Goal: Task Accomplishment & Management: Complete application form

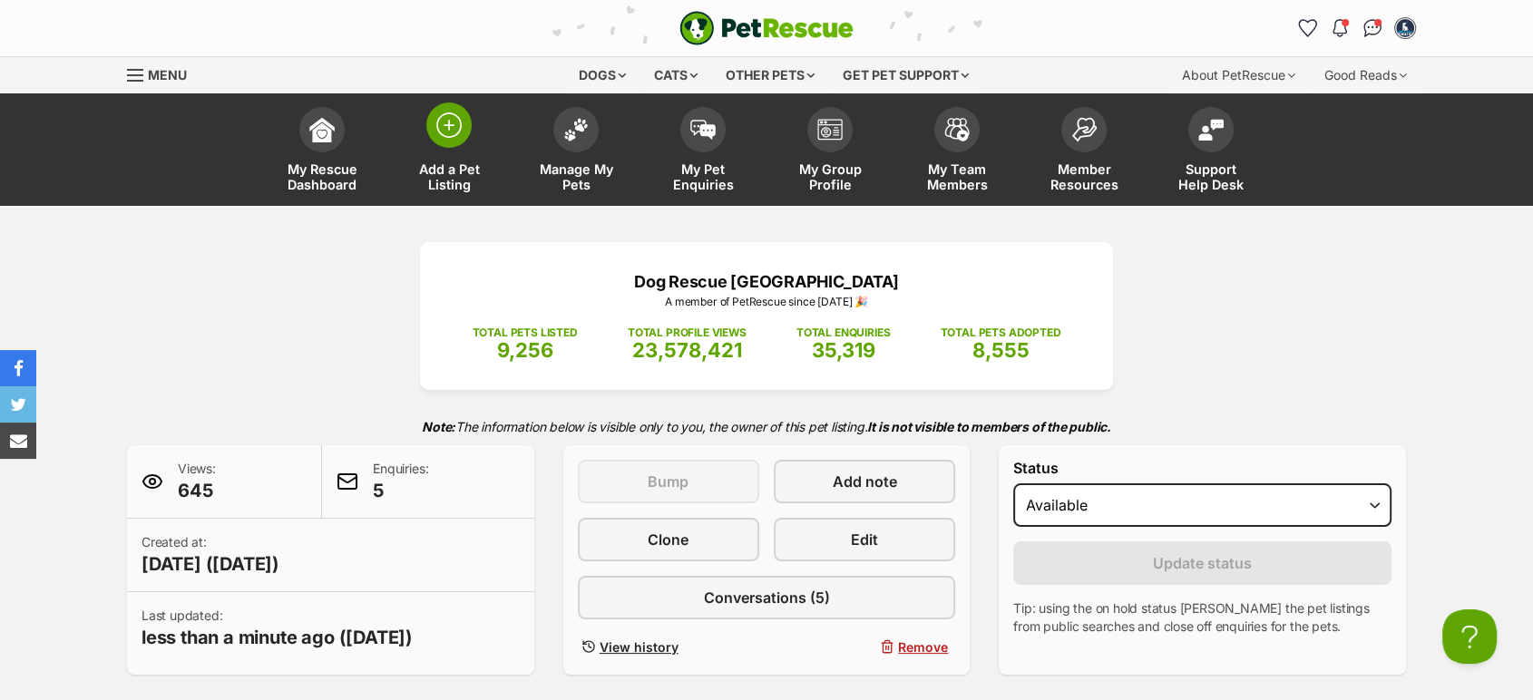
click at [463, 158] on link "Add a Pet Listing" at bounding box center [449, 152] width 127 height 108
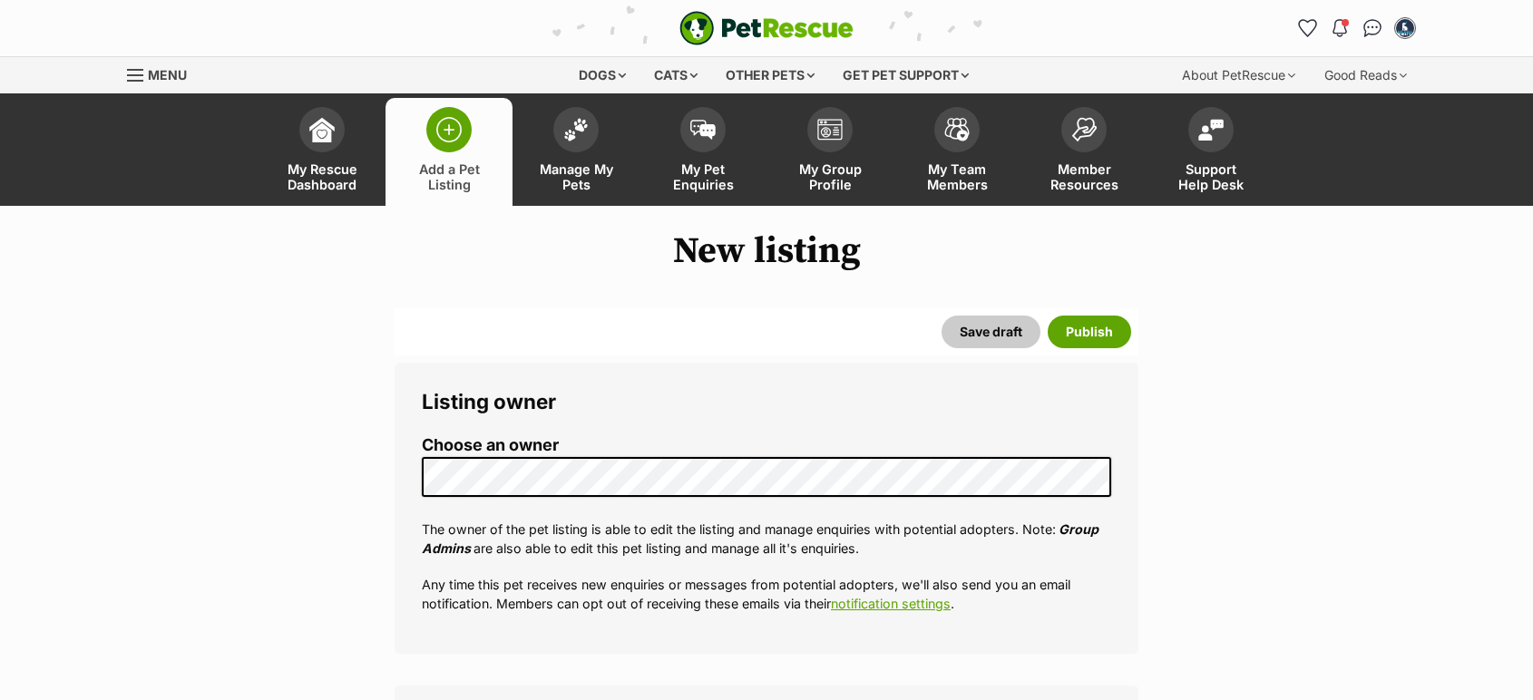
select select
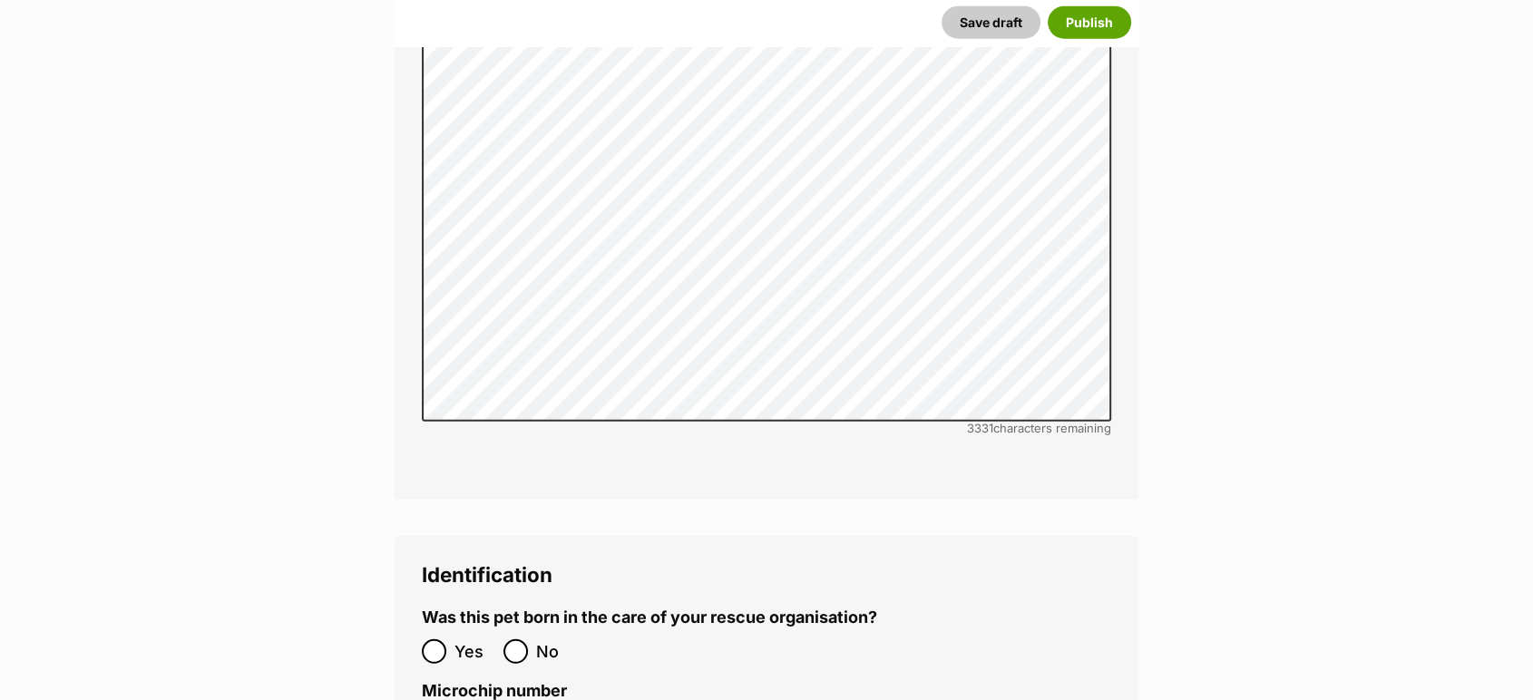
scroll to position [5443, 0]
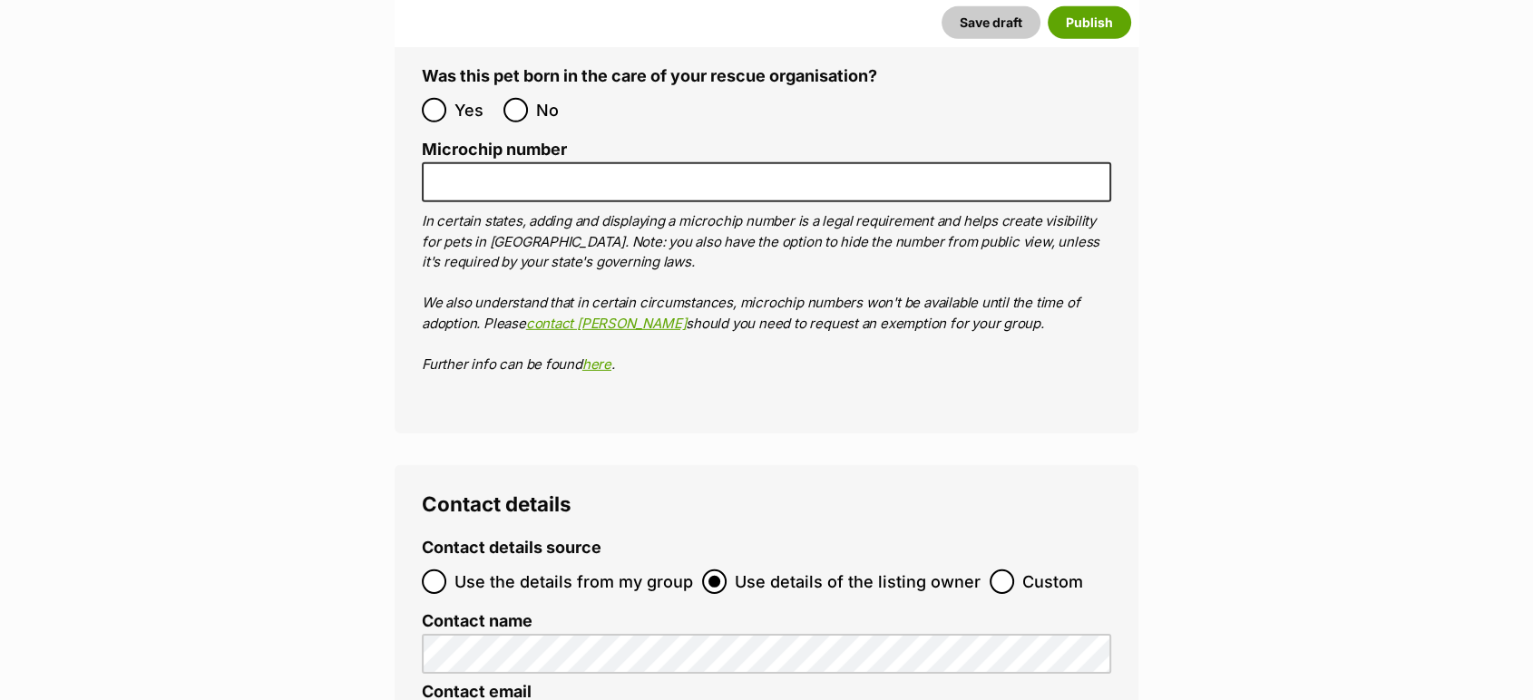
click at [1022, 570] on span "Custom" at bounding box center [1052, 582] width 61 height 24
click at [1014, 570] on input "Custom" at bounding box center [1002, 582] width 24 height 24
radio input "true"
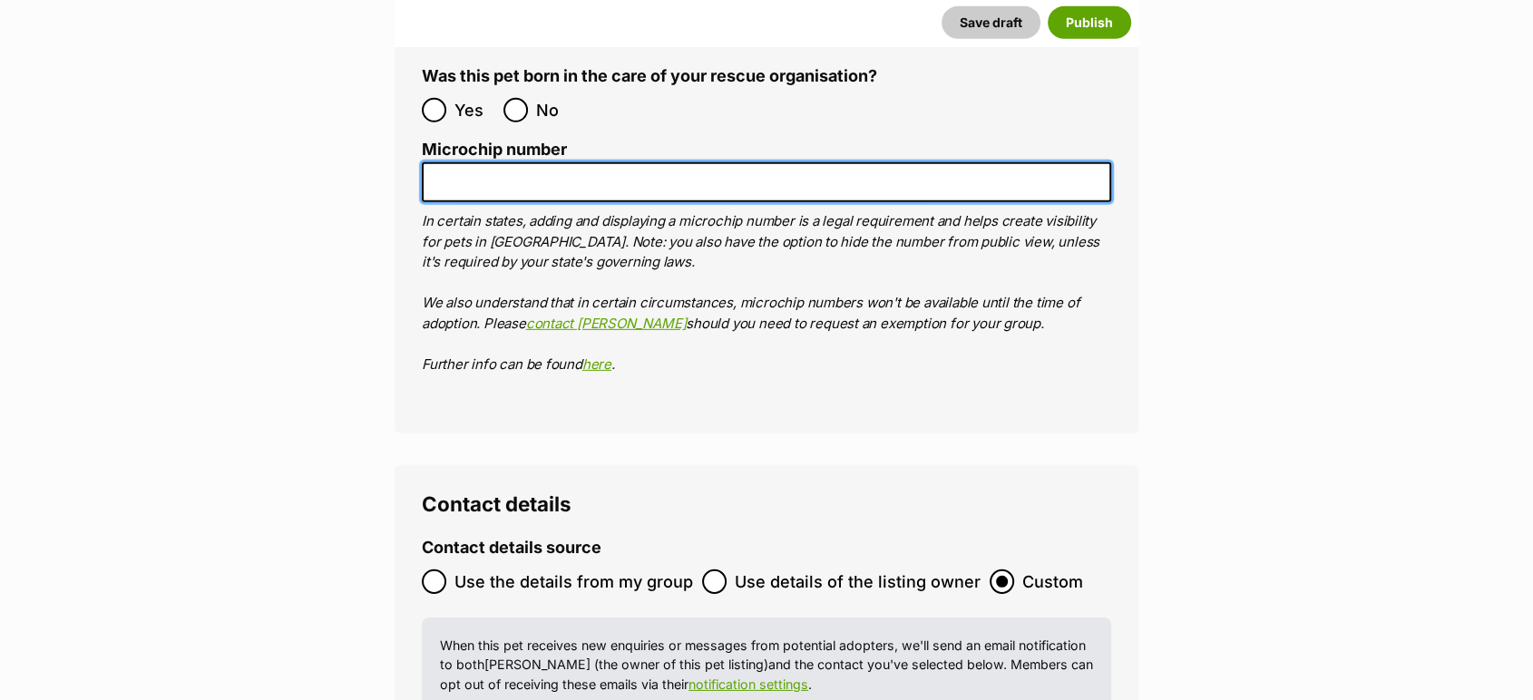
click at [559, 162] on input "Microchip number" at bounding box center [766, 182] width 689 height 41
paste input "991003002839874"
type input "991003002839874"
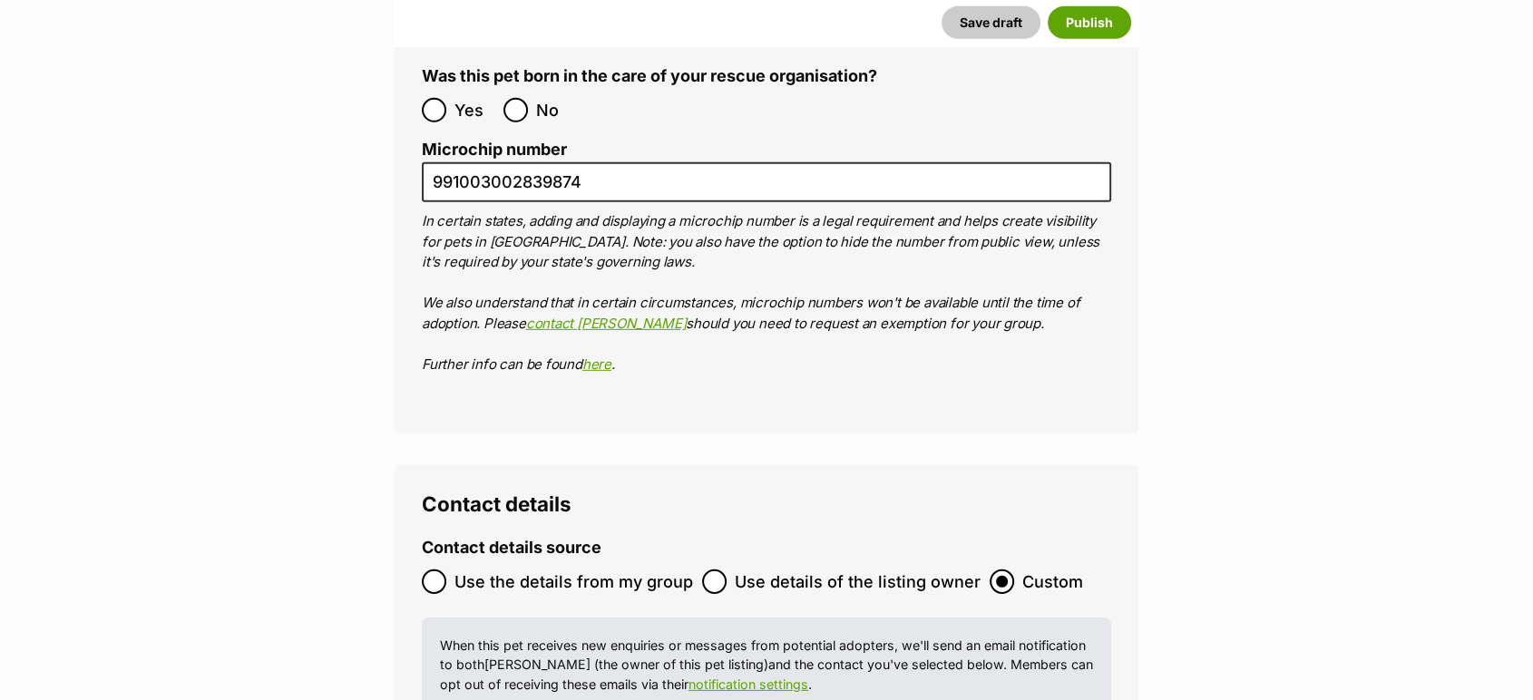
click at [526, 42] on div "Save draft Publish" at bounding box center [767, 22] width 744 height 47
click at [526, 98] on input "No" at bounding box center [515, 110] width 24 height 24
radio input "true"
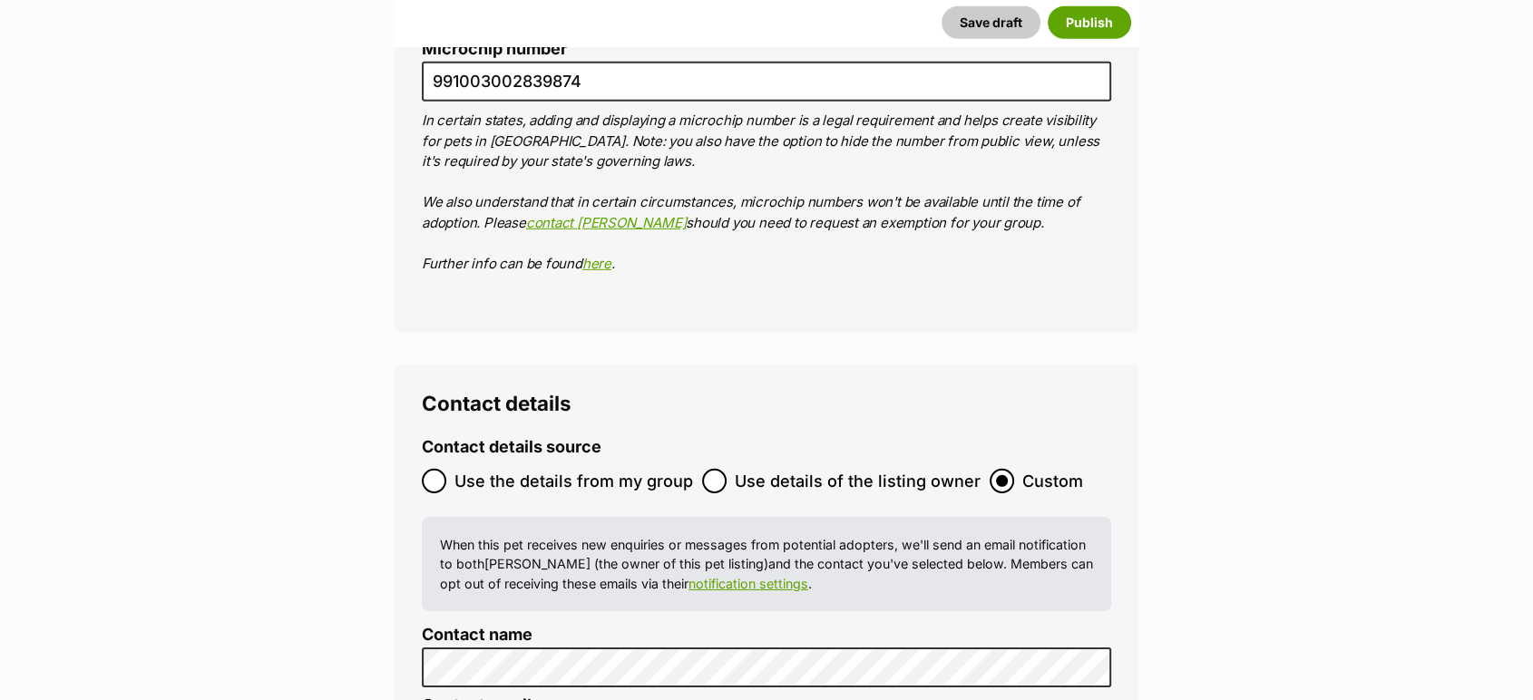
scroll to position [5746, 0]
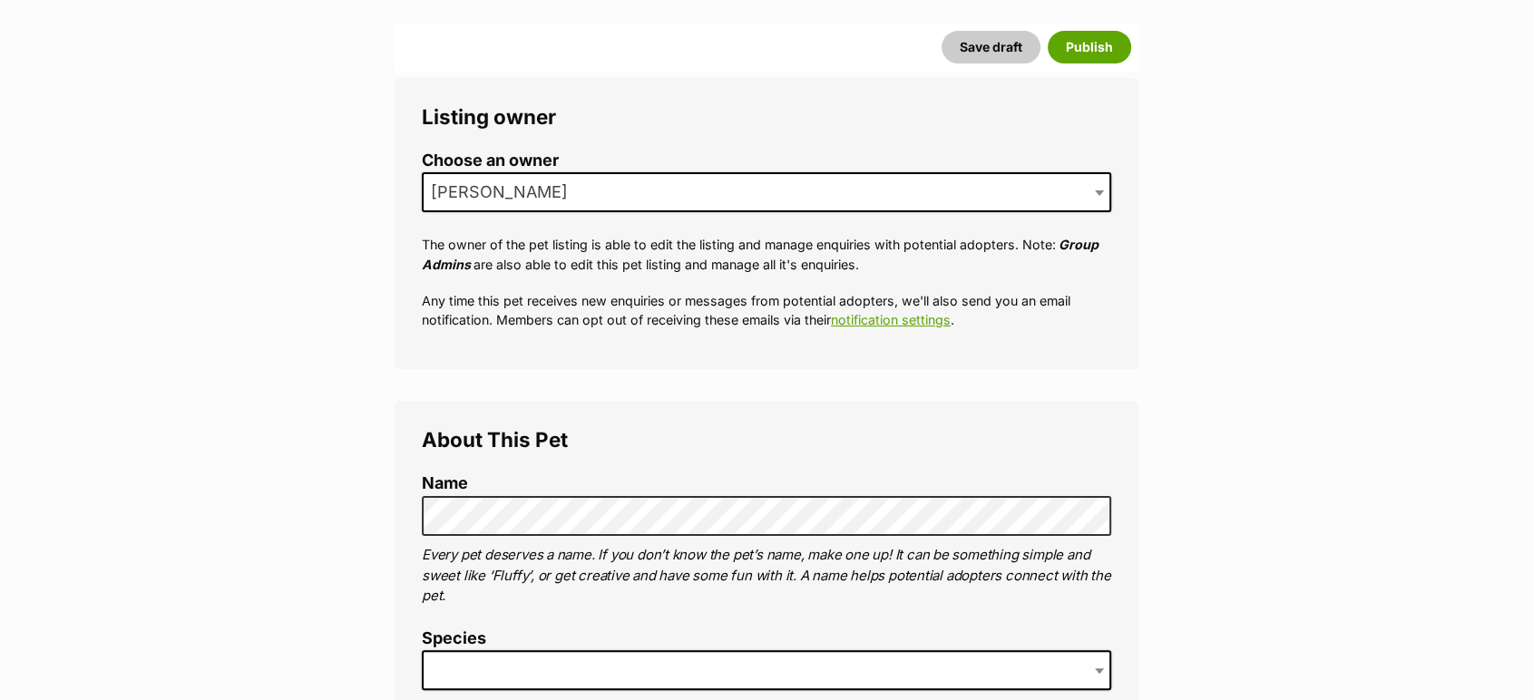
scroll to position [504, 0]
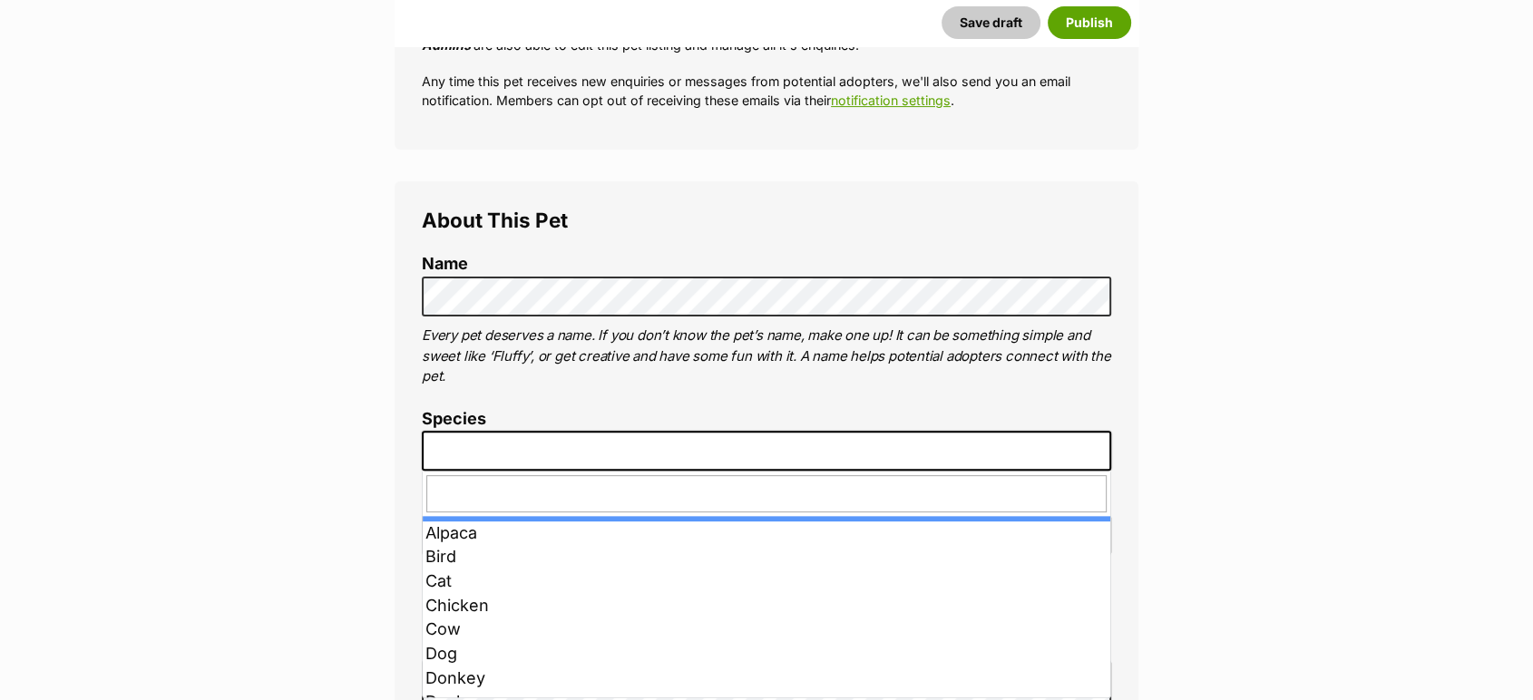
click at [488, 464] on span at bounding box center [766, 451] width 689 height 40
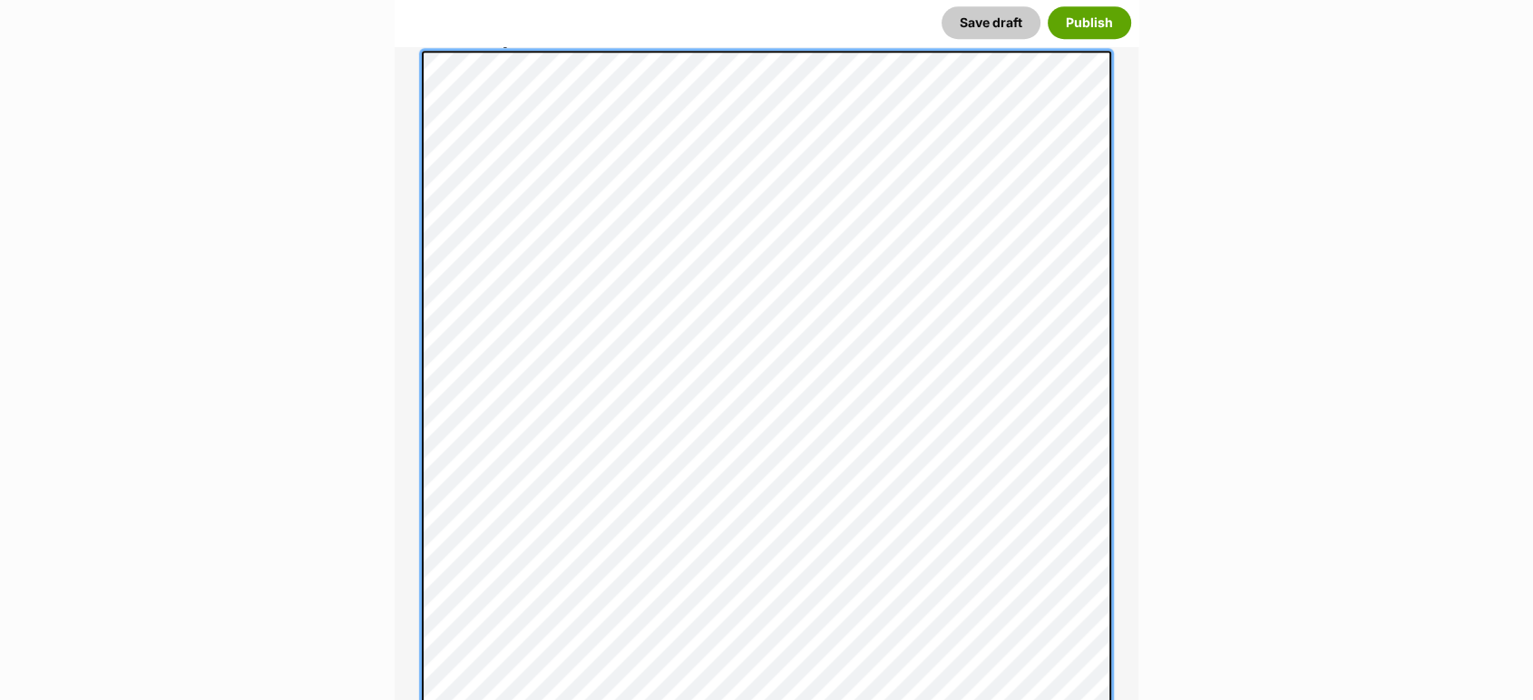
scroll to position [1134, 0]
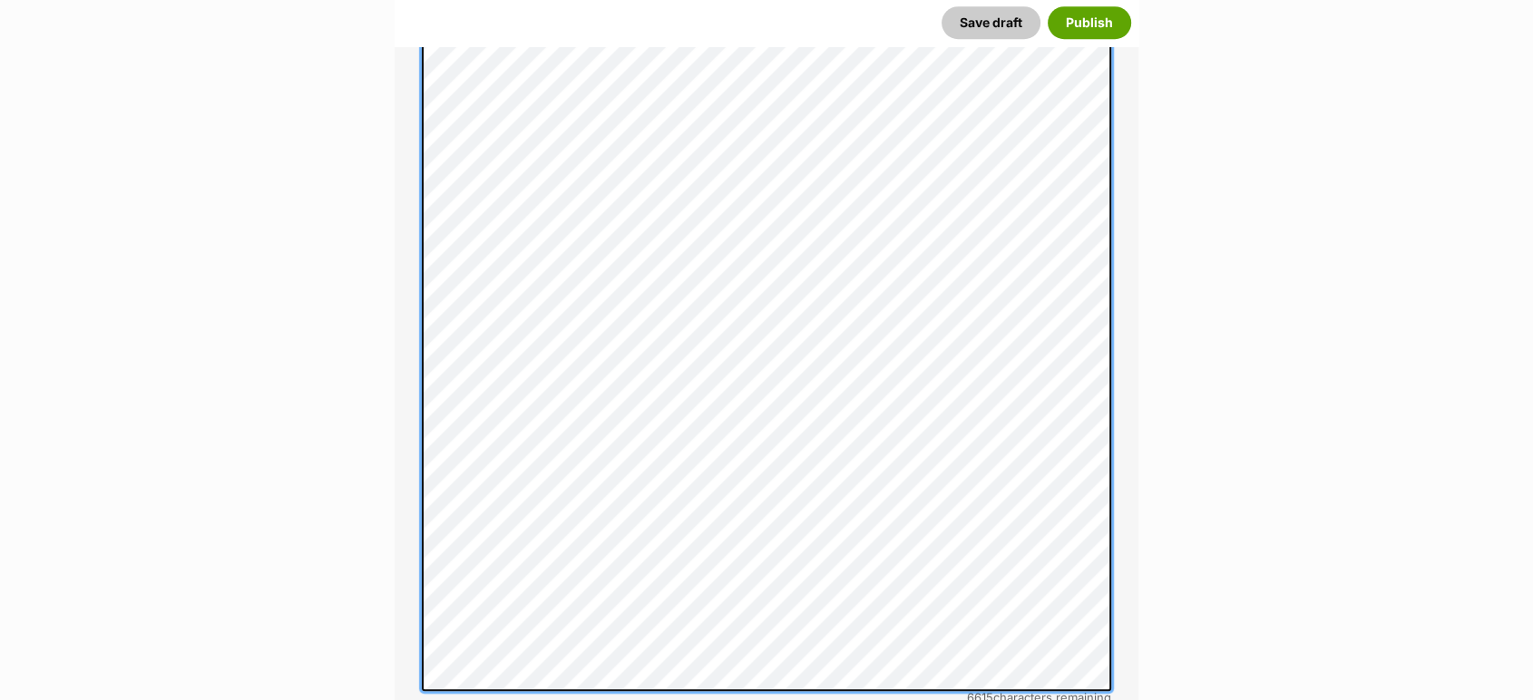
click at [419, 421] on div "About This Pet Name Henlo there, it looks like you might be using the pet name …" at bounding box center [767, 443] width 744 height 1782
click at [418, 446] on div "About This Pet Name Henlo there, it looks like you might be using the pet name …" at bounding box center [767, 443] width 744 height 1782
click at [414, 477] on div "About This Pet Name Henlo there, it looks like you might be using the pet name …" at bounding box center [767, 443] width 744 height 1782
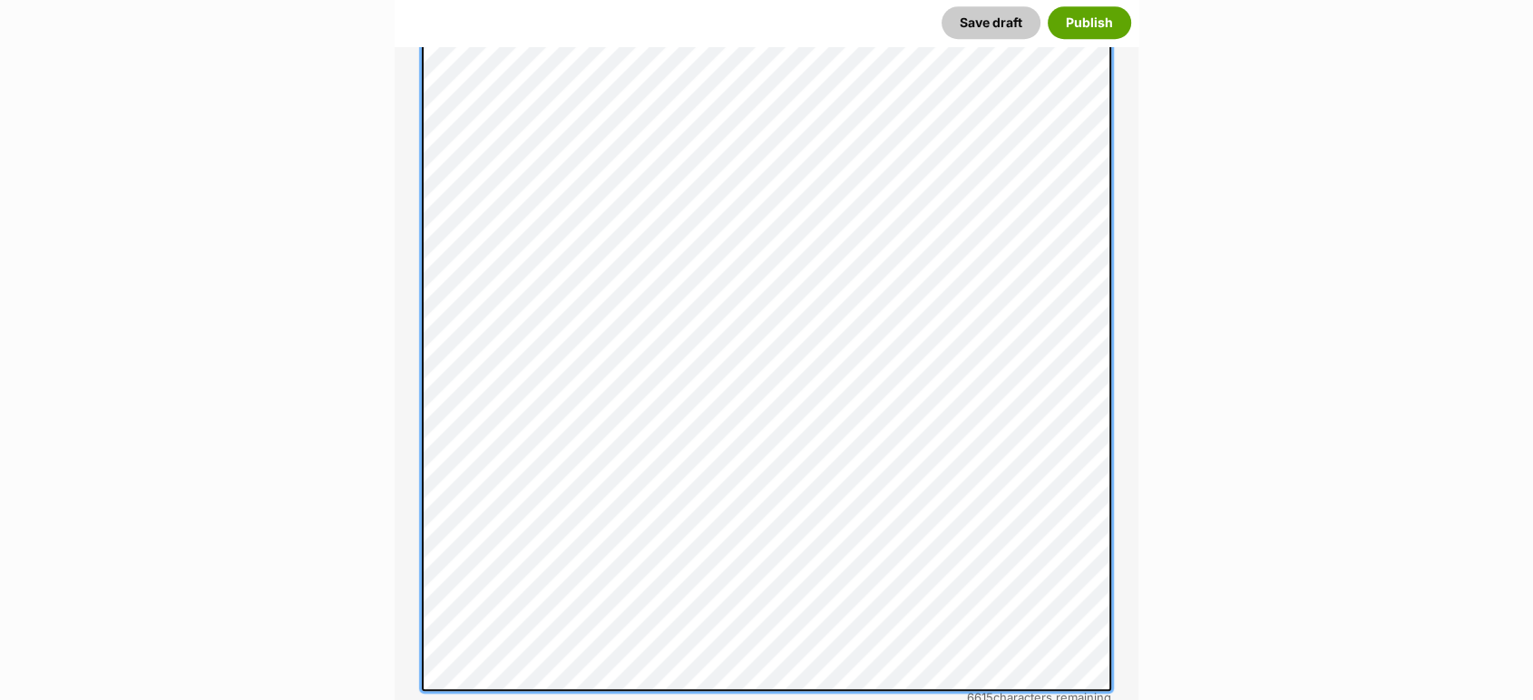
click at [417, 537] on div "About This Pet Name Henlo there, it looks like you might be using the pet name …" at bounding box center [767, 443] width 744 height 1782
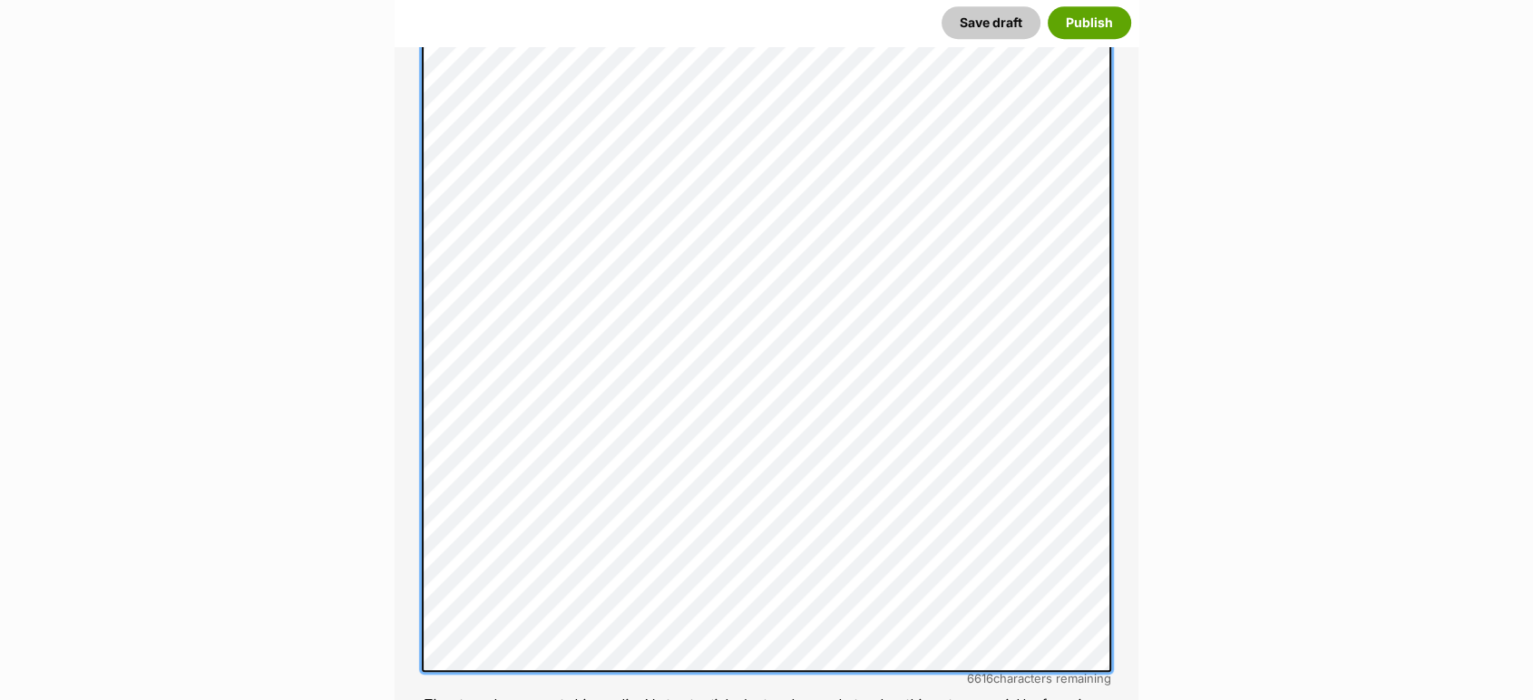
click at [419, 572] on div "About This Pet Name Henlo there, it looks like you might be using the pet name …" at bounding box center [767, 433] width 744 height 1763
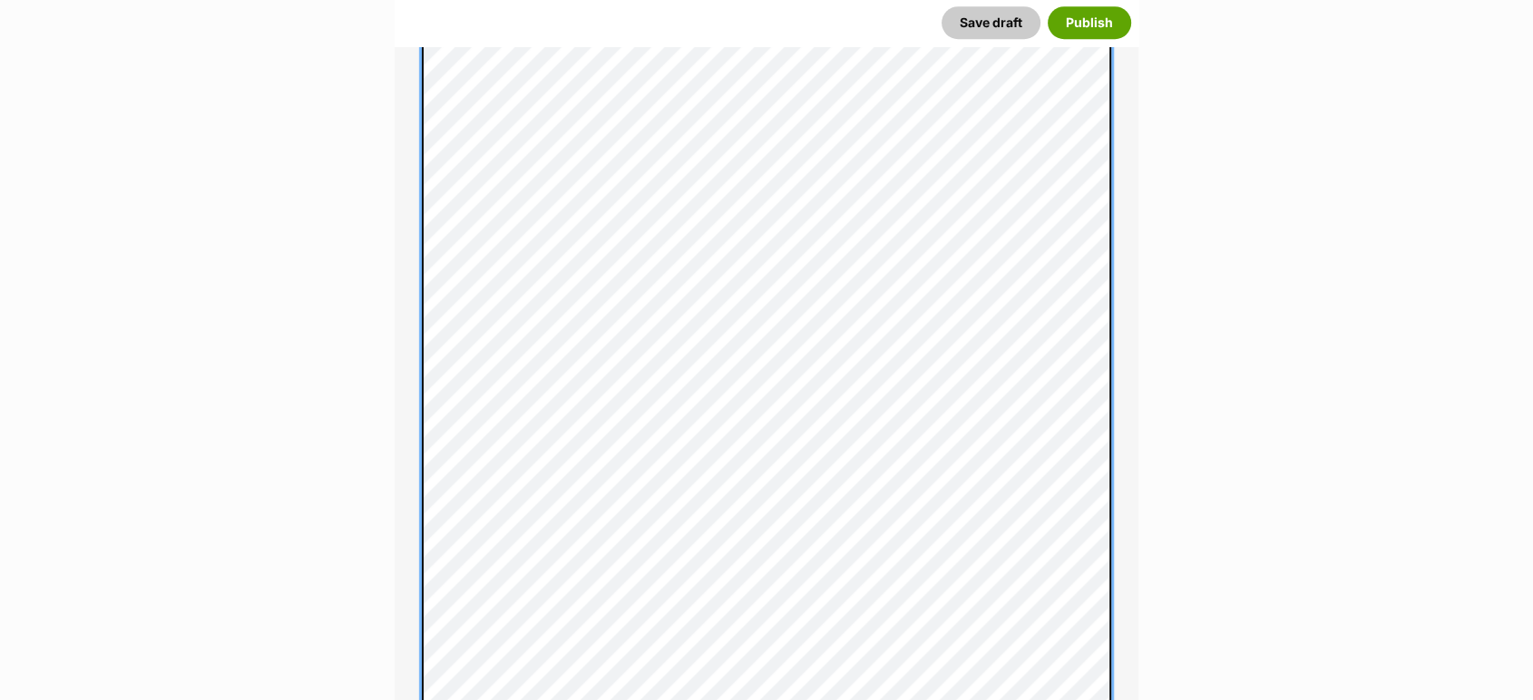
scroll to position [953, 0]
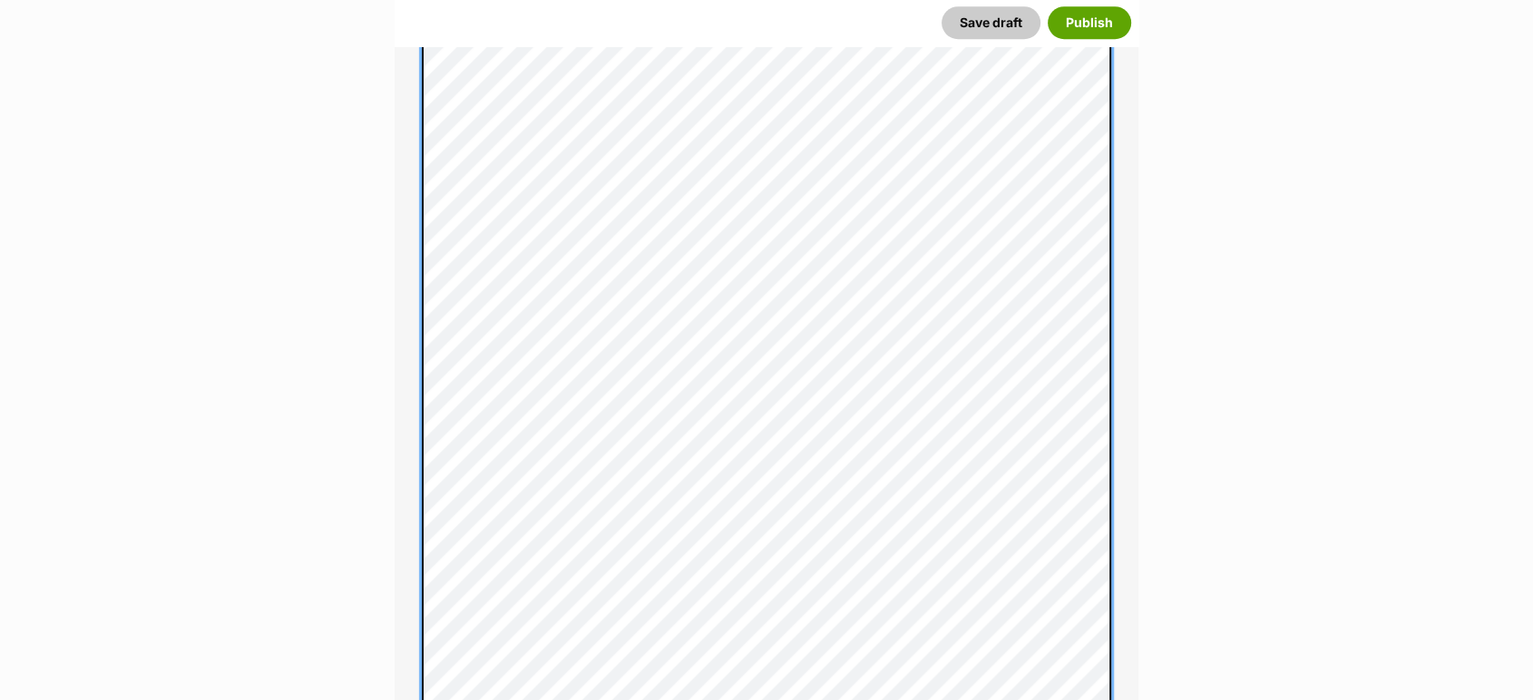
scroll to position [1044, 0]
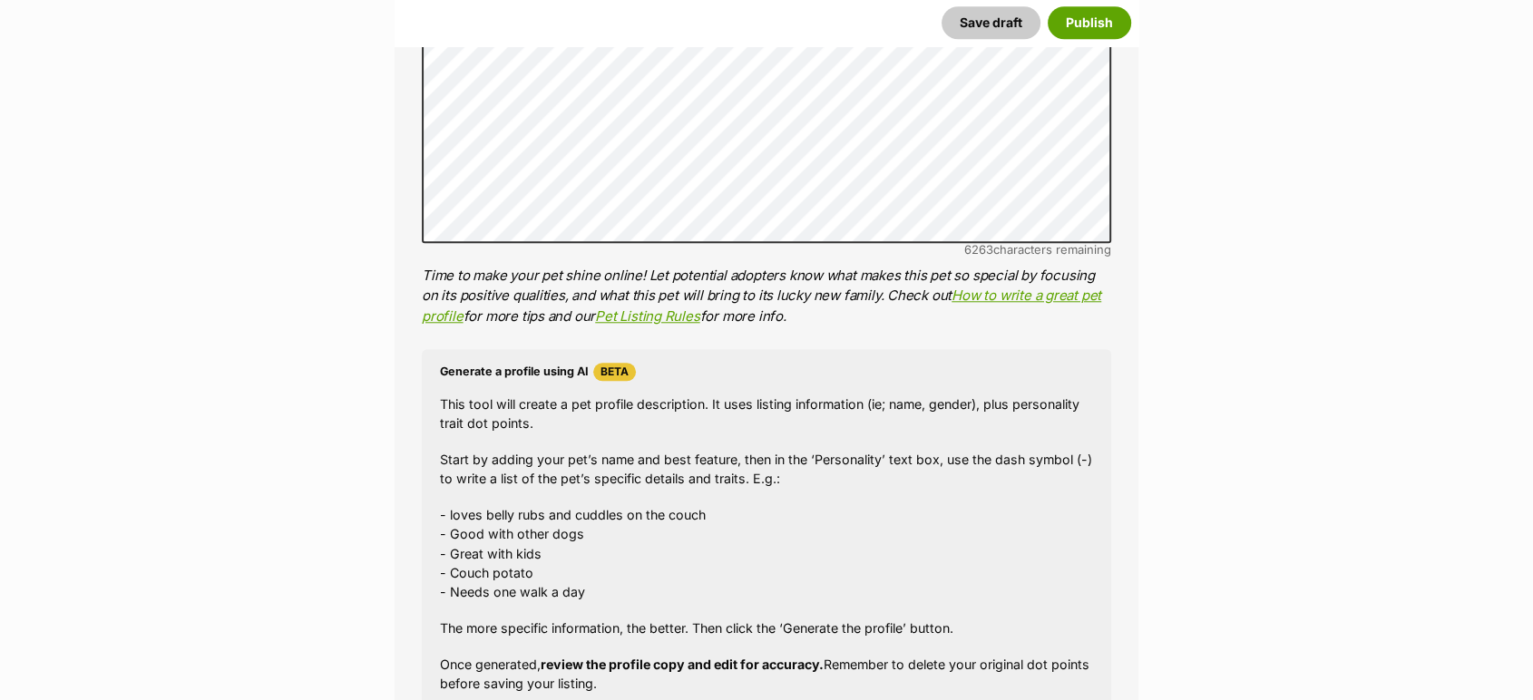
scroll to position [2052, 0]
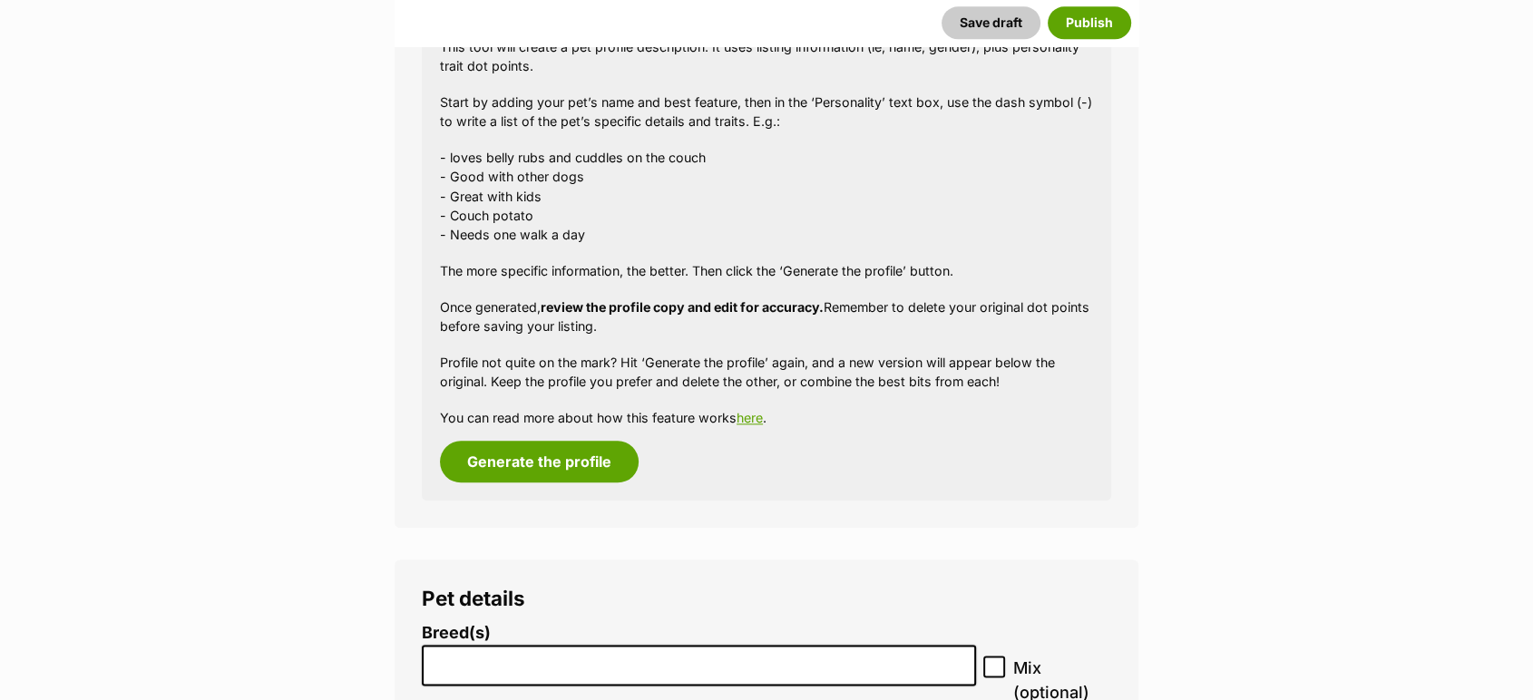
click at [495, 690] on li "Breed(s) Affenpinscher Afghan Hound Airedale Terrier Akita Akita (Japanese) Ala…" at bounding box center [699, 680] width 554 height 113
click at [495, 670] on input "search" at bounding box center [699, 660] width 542 height 19
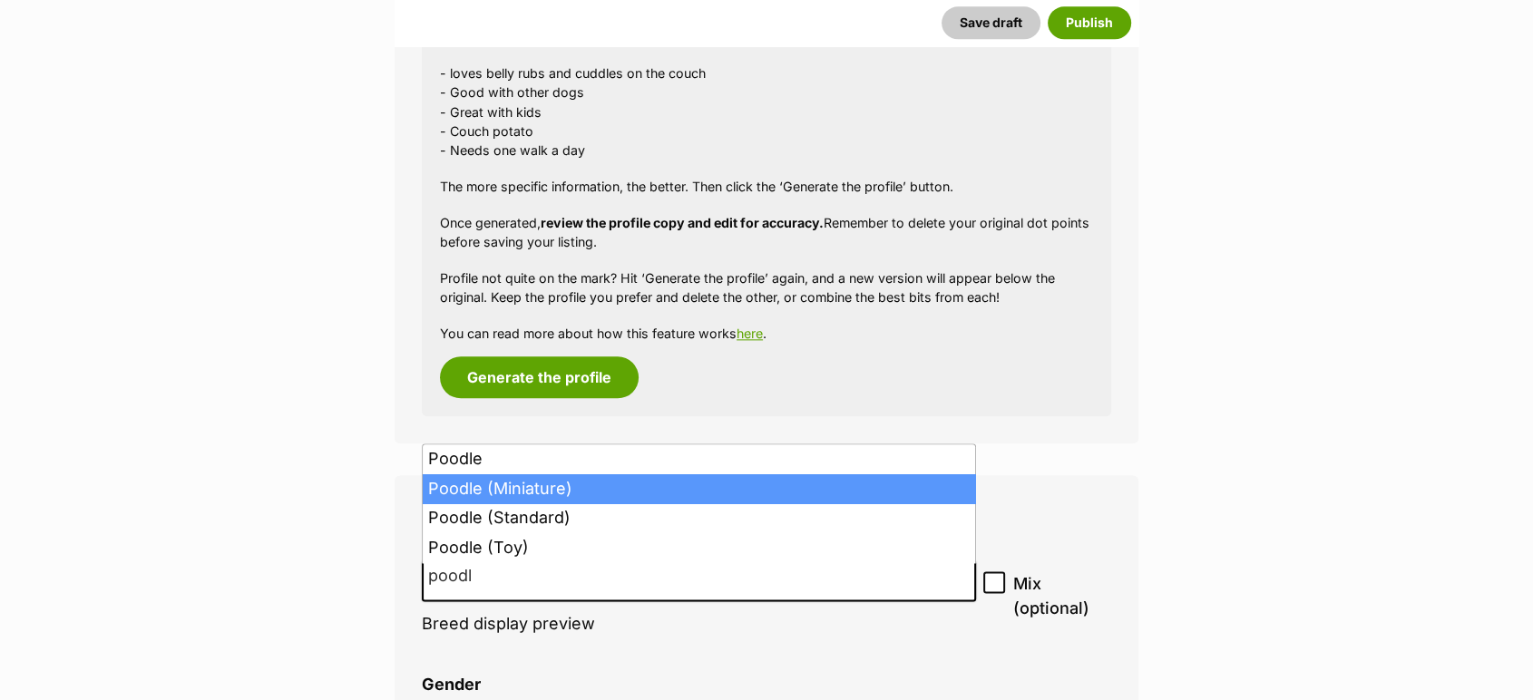
scroll to position [2253, 0]
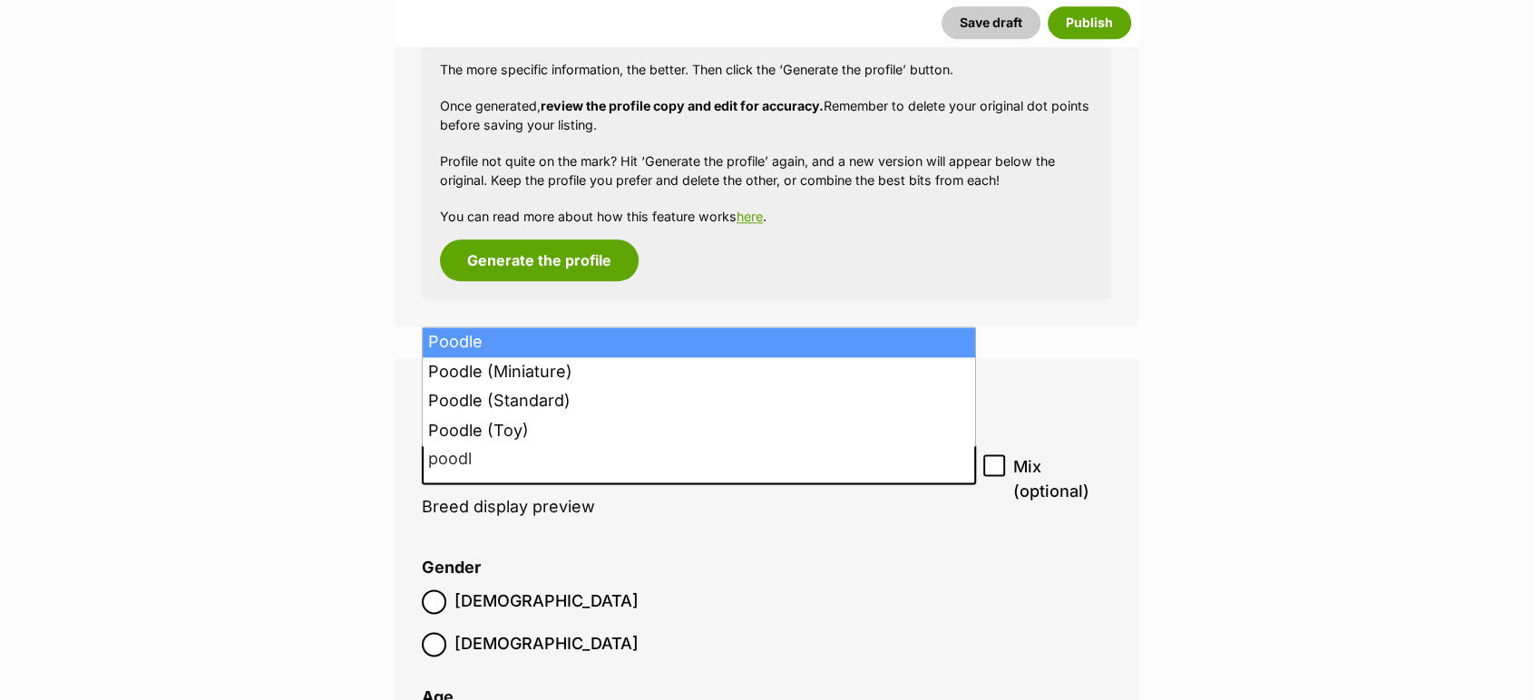
type input "poodl"
select select "166"
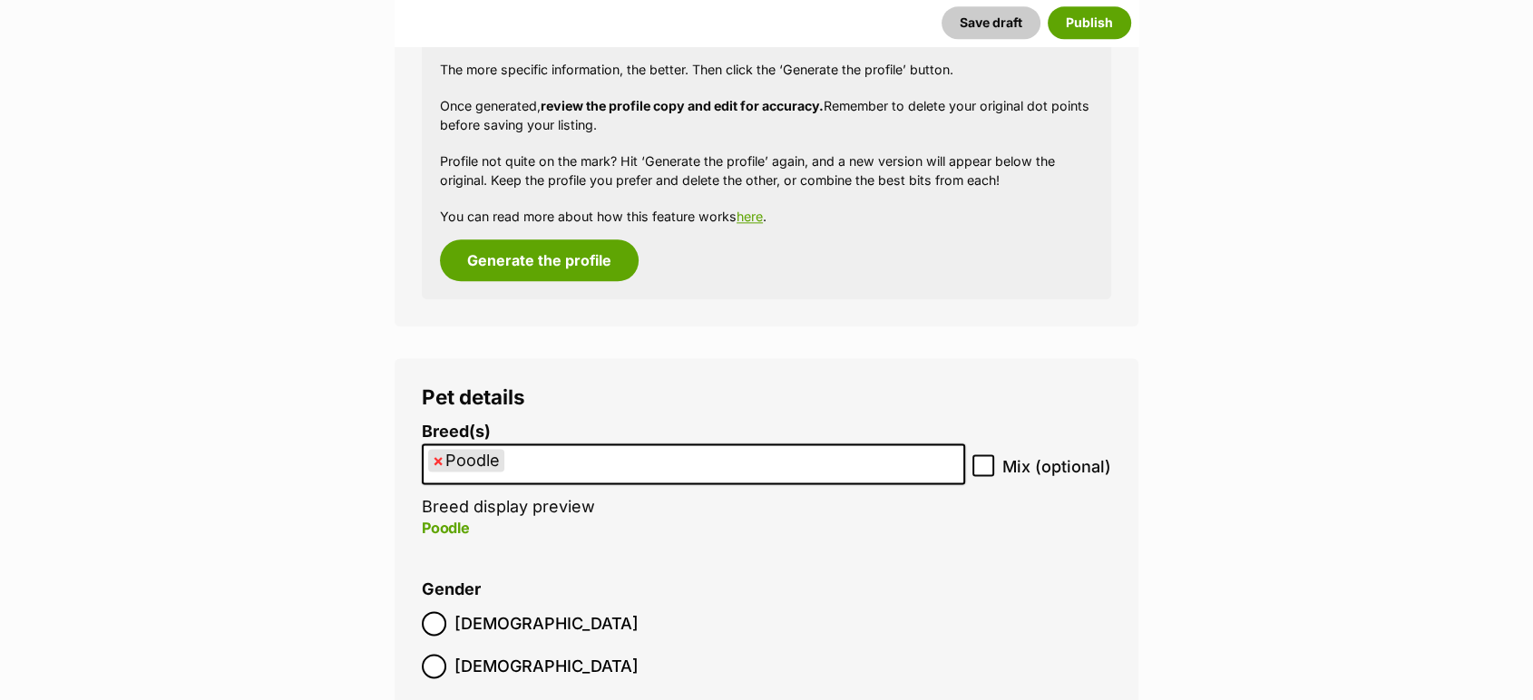
click at [579, 476] on ul "× Poodle" at bounding box center [694, 463] width 540 height 37
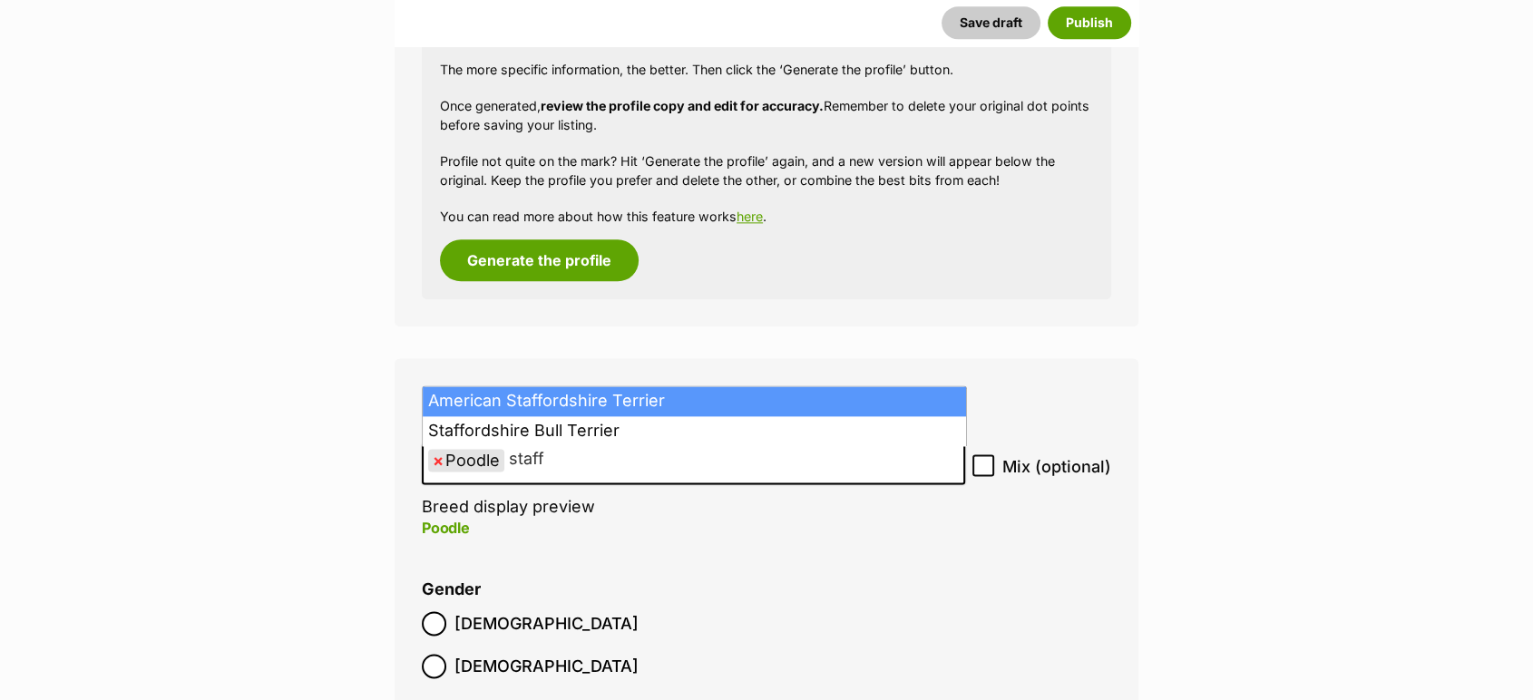
type input "staff"
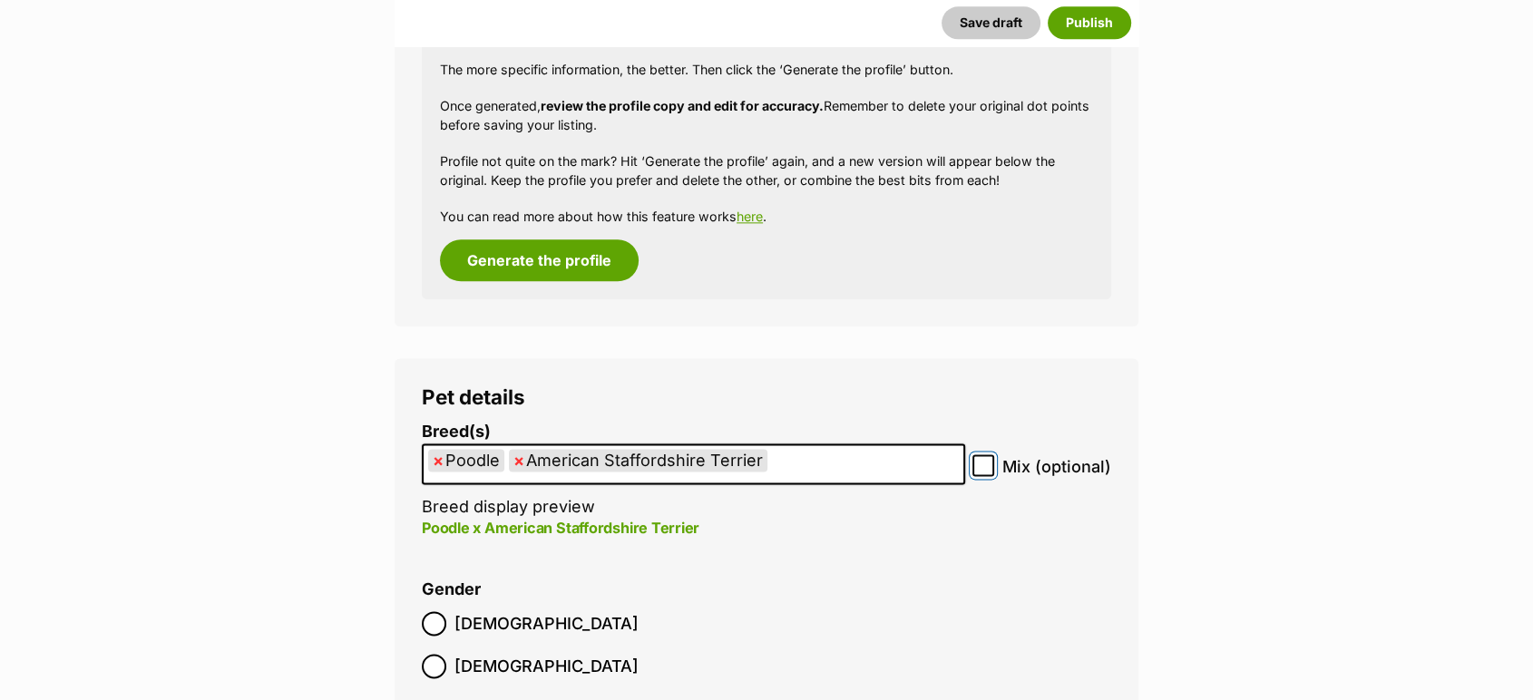
drag, startPoint x: 991, startPoint y: 470, endPoint x: 997, endPoint y: 478, distance: 10.3
click at [991, 470] on input "Mix (optional)" at bounding box center [983, 465] width 22 height 22
checkbox input "true"
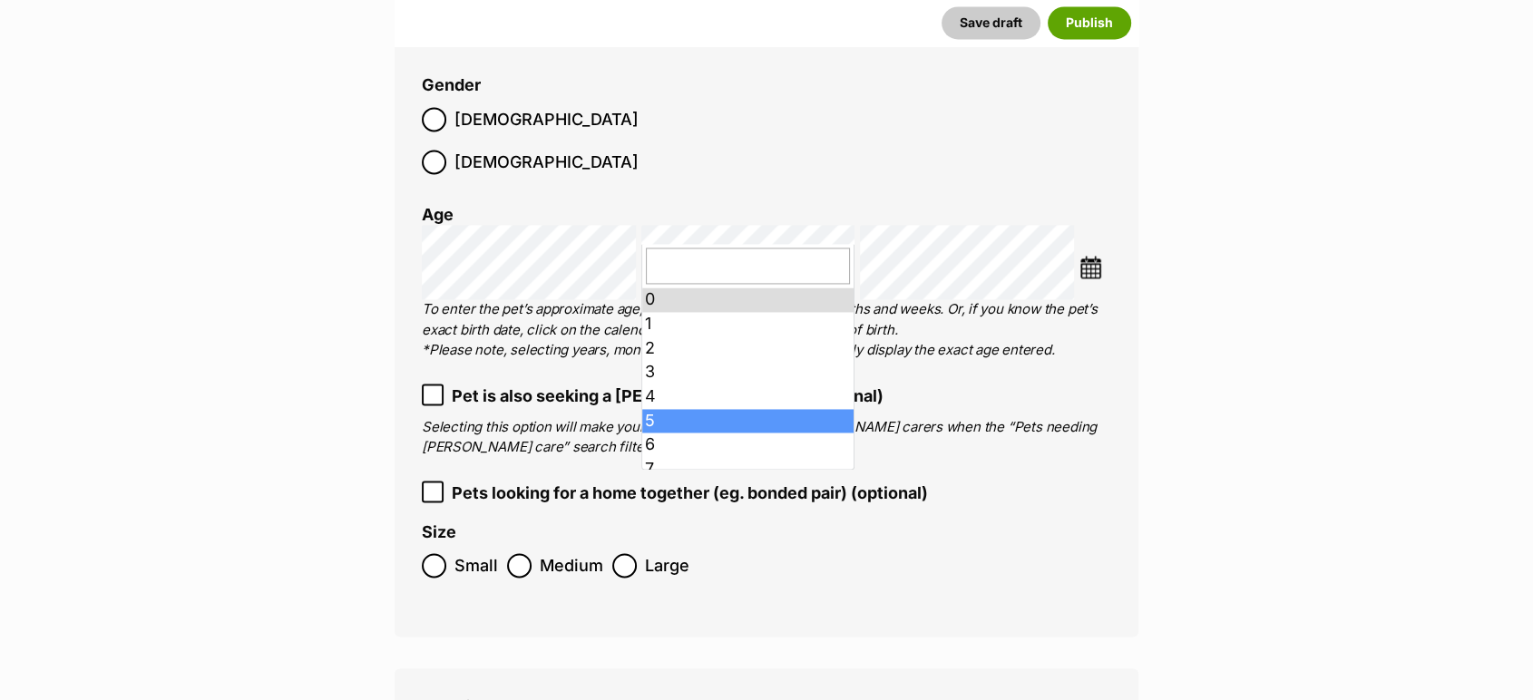
scroll to position [101, 0]
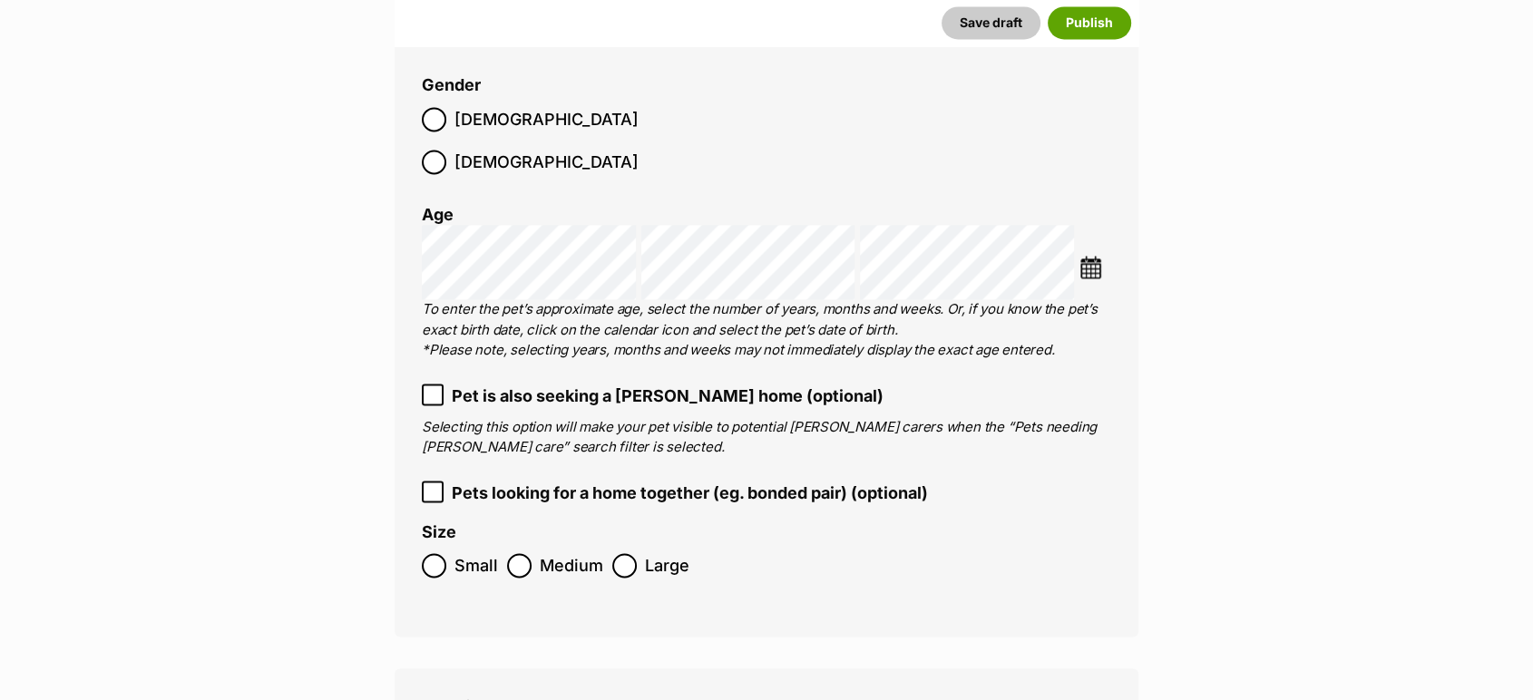
click at [531, 553] on label "Medium" at bounding box center [555, 565] width 96 height 24
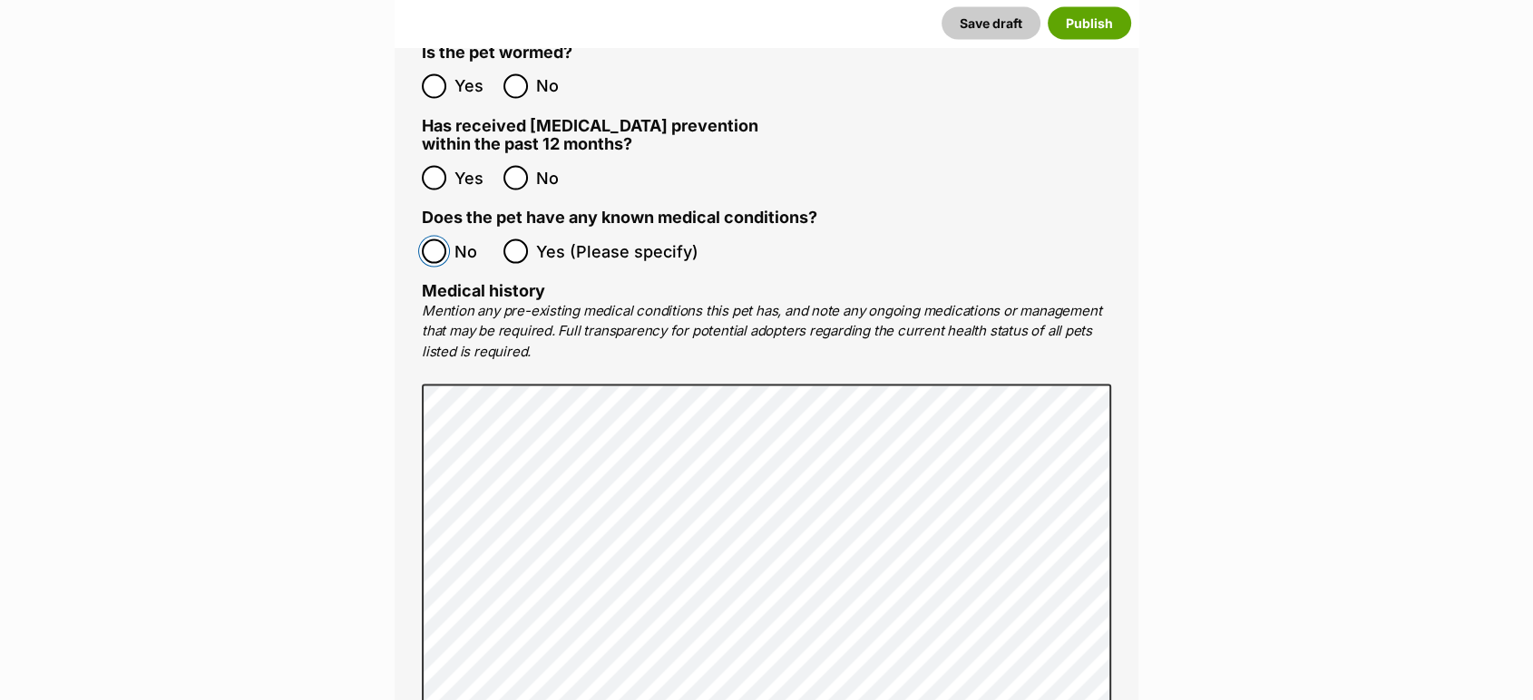
scroll to position [4068, 0]
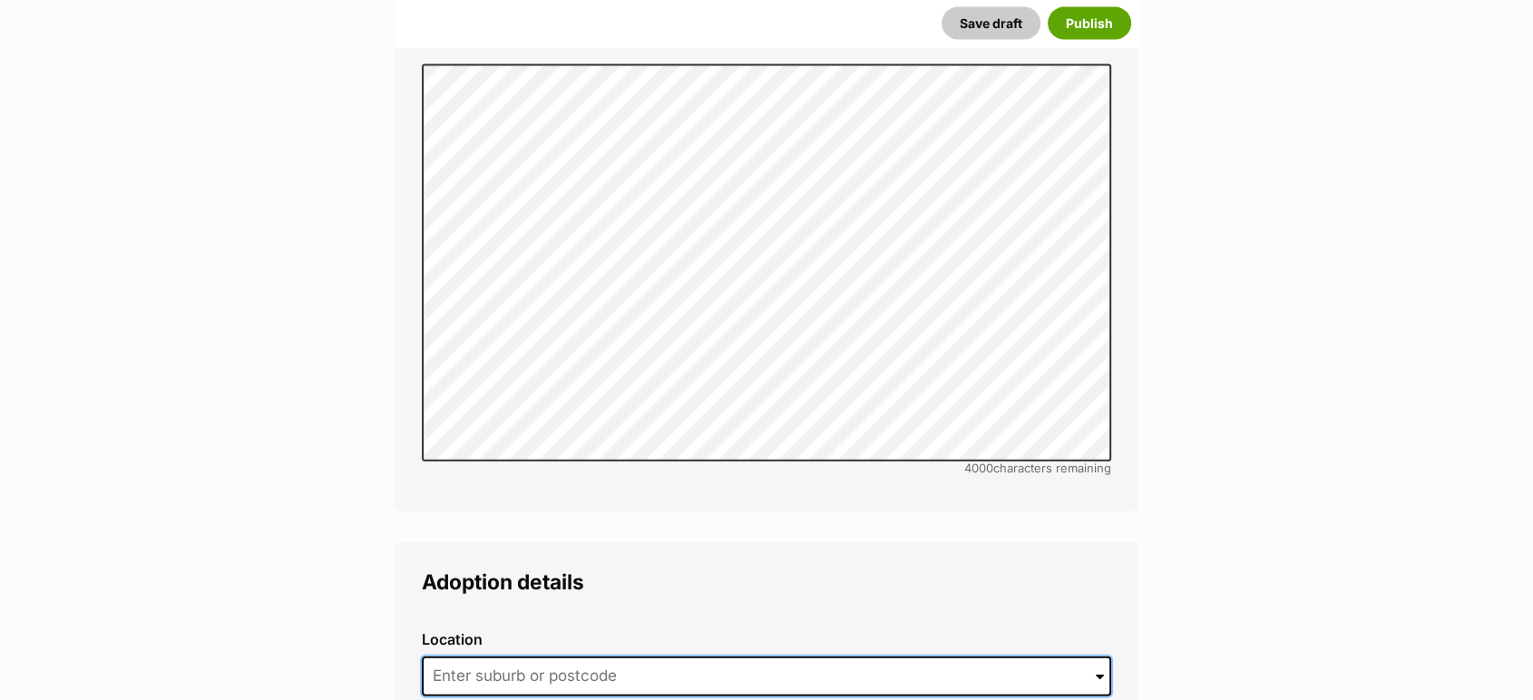
click at [545, 657] on input at bounding box center [766, 677] width 689 height 40
type input "Cameron Park, New South Wales, 2285"
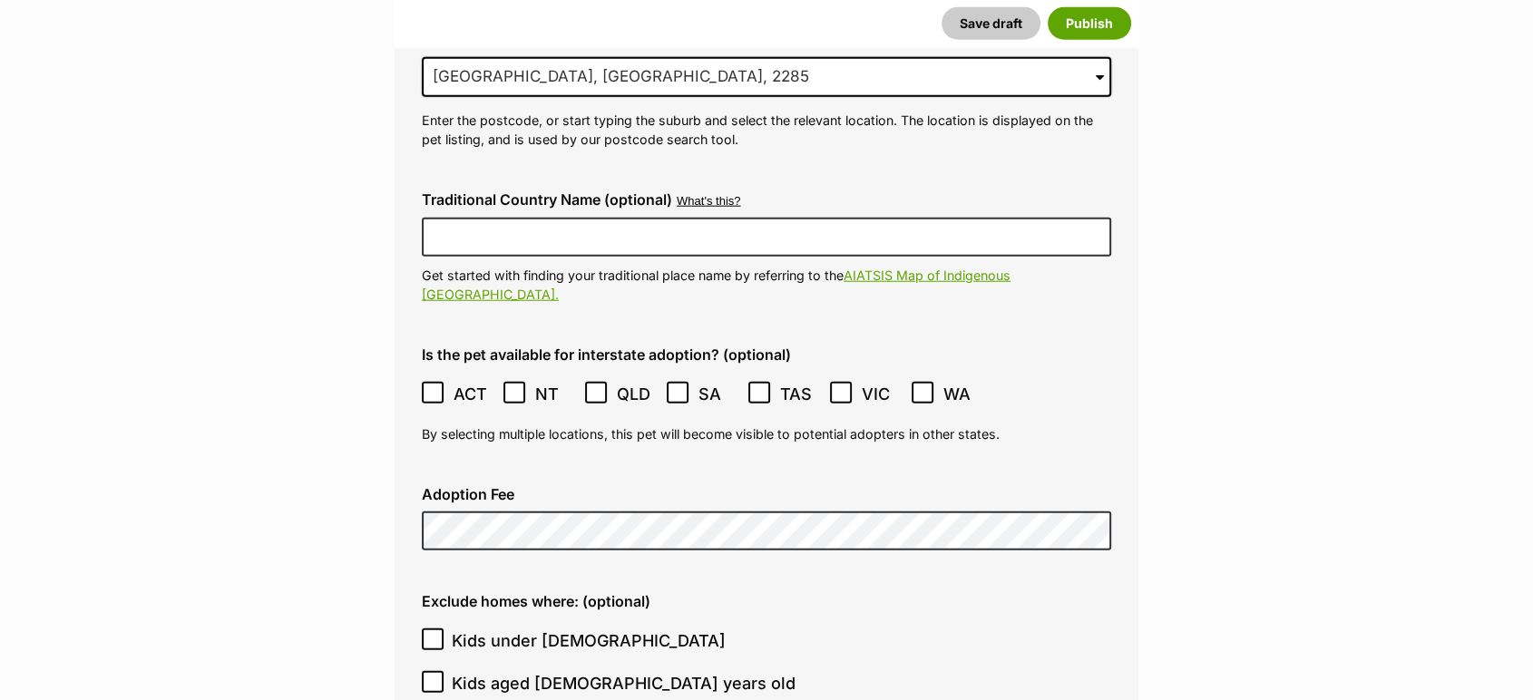
scroll to position [4673, 0]
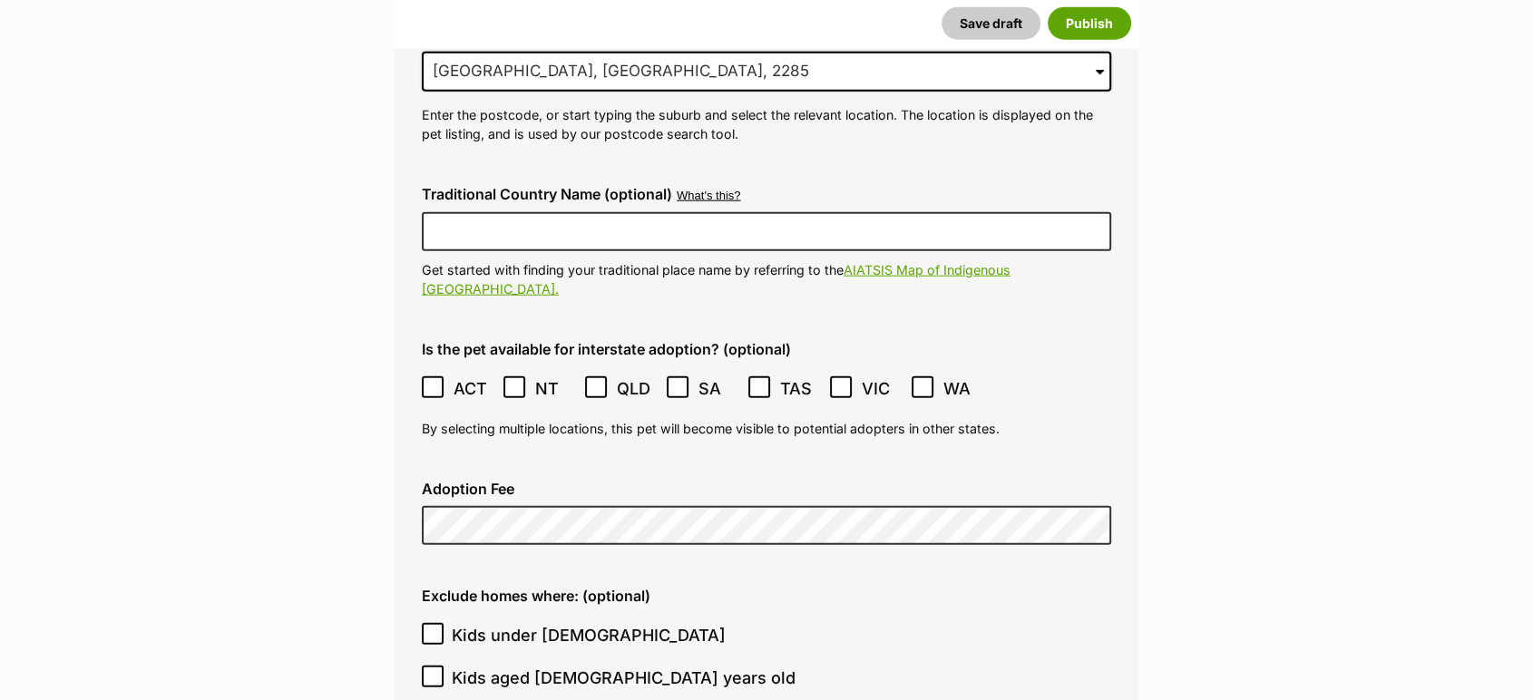
click at [447, 623] on label "Kids under 5 years old" at bounding box center [762, 635] width 680 height 24
click at [444, 623] on input "Kids under 5 years old" at bounding box center [433, 634] width 22 height 22
checkbox input "true"
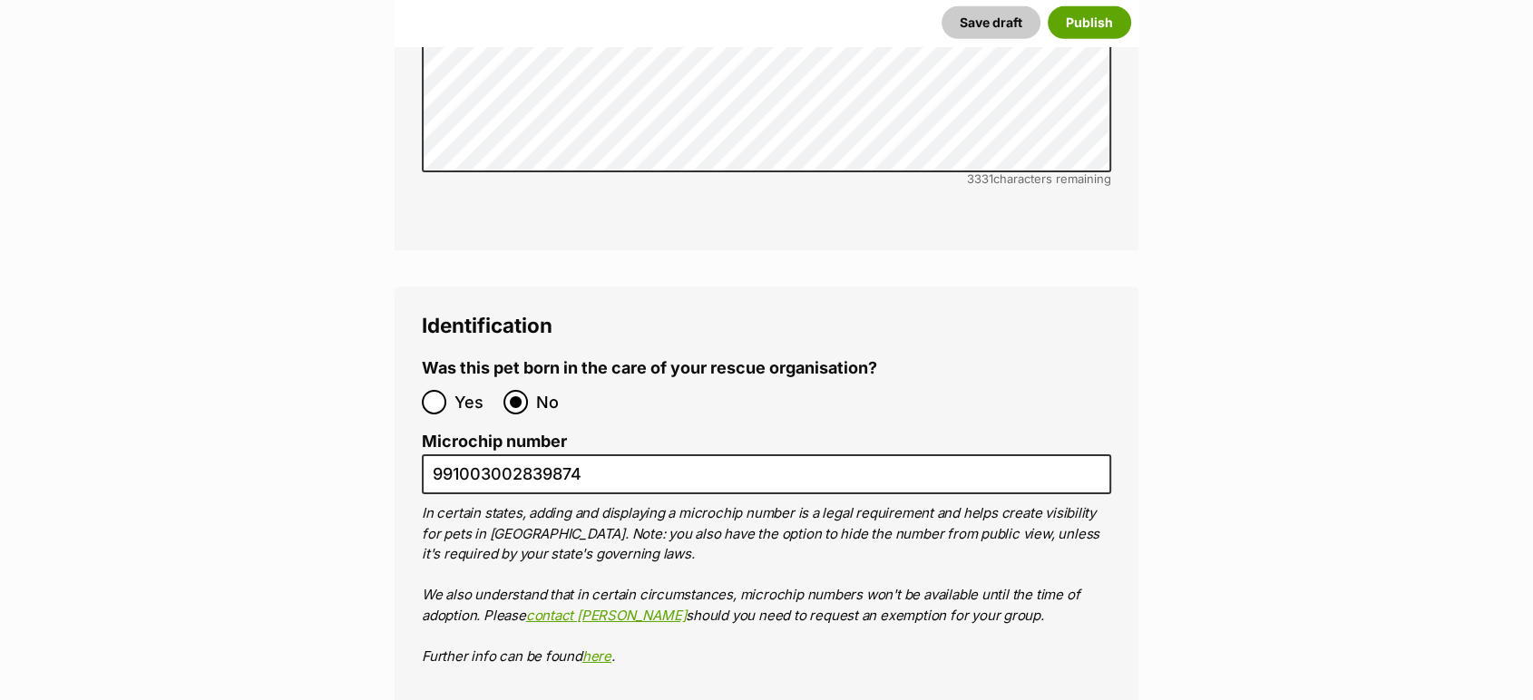
scroll to position [6285, 0]
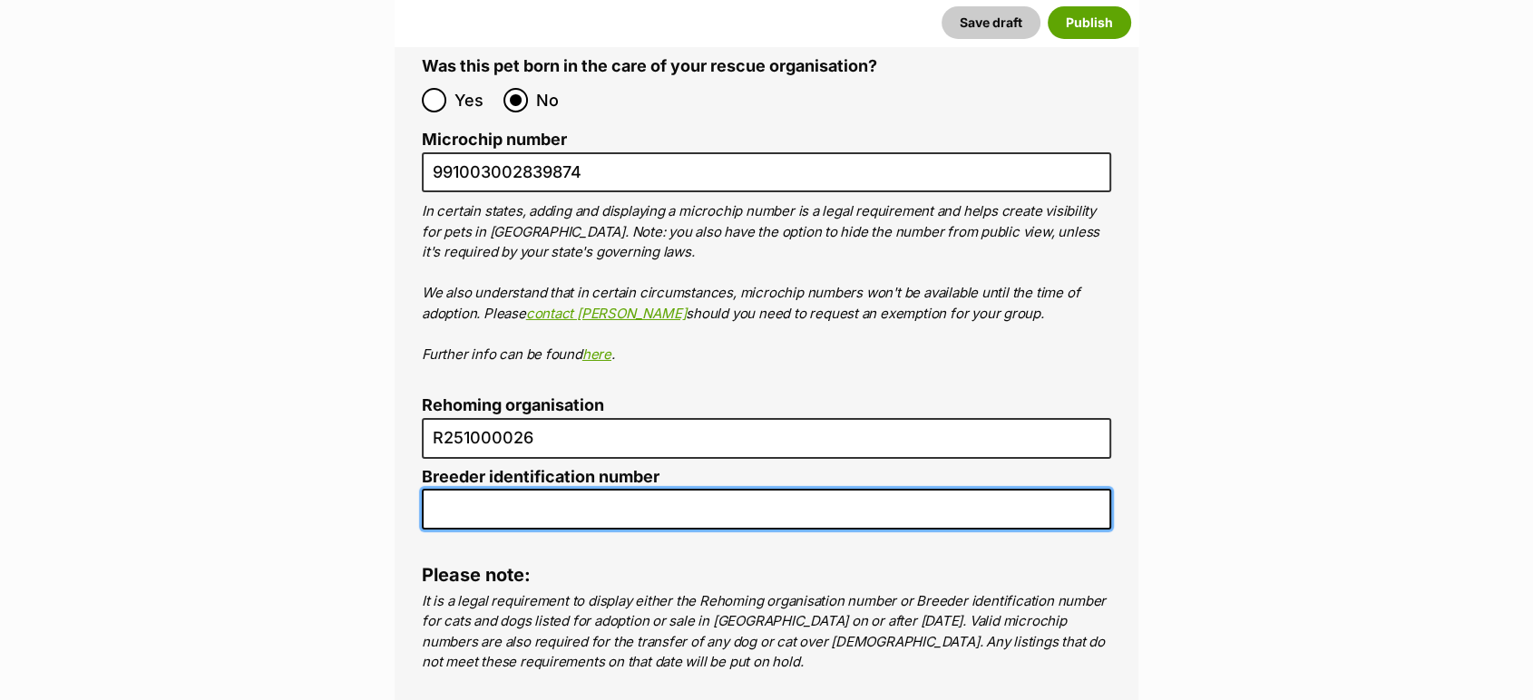
click at [492, 489] on input "Breeder identification number" at bounding box center [766, 509] width 689 height 41
type input "N/A"
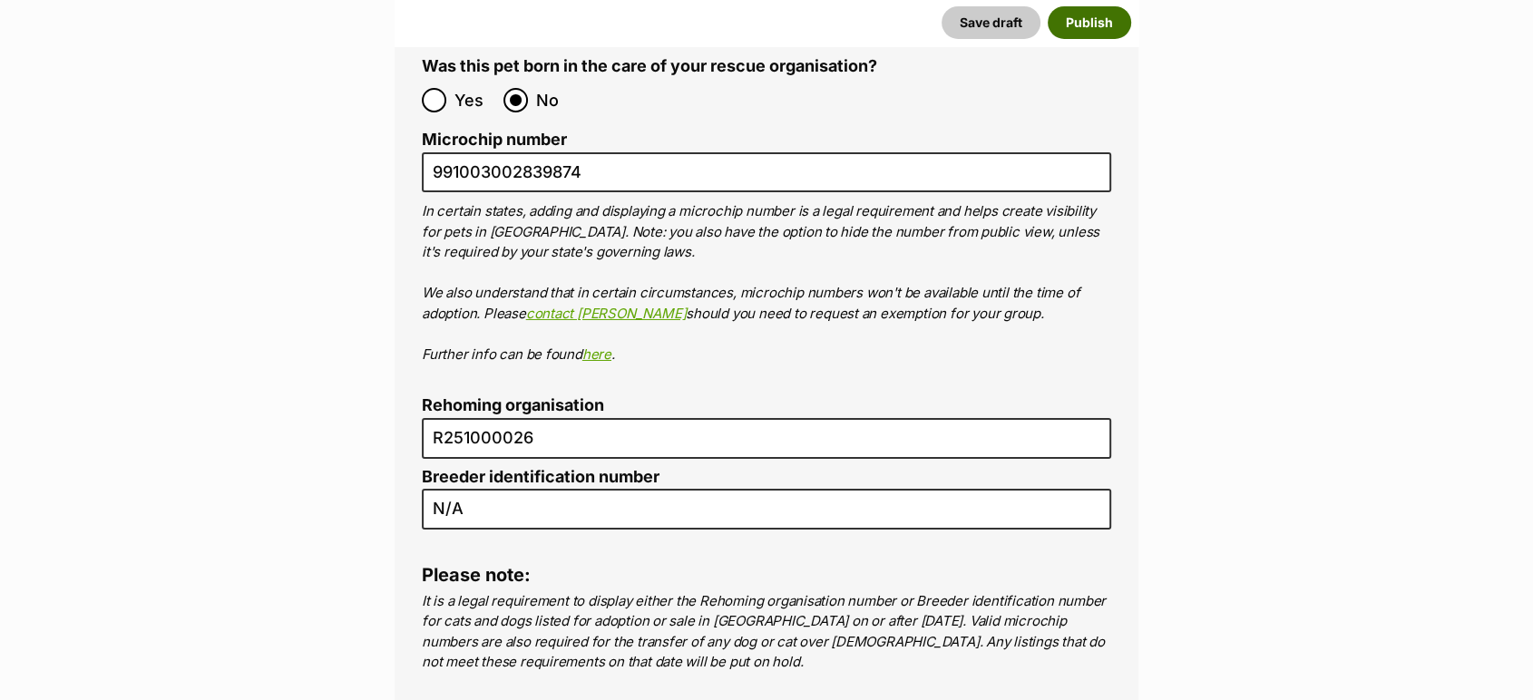
drag, startPoint x: 1090, startPoint y: 20, endPoint x: 985, endPoint y: 3, distance: 106.6
click at [1090, 20] on button "Publish" at bounding box center [1089, 22] width 83 height 33
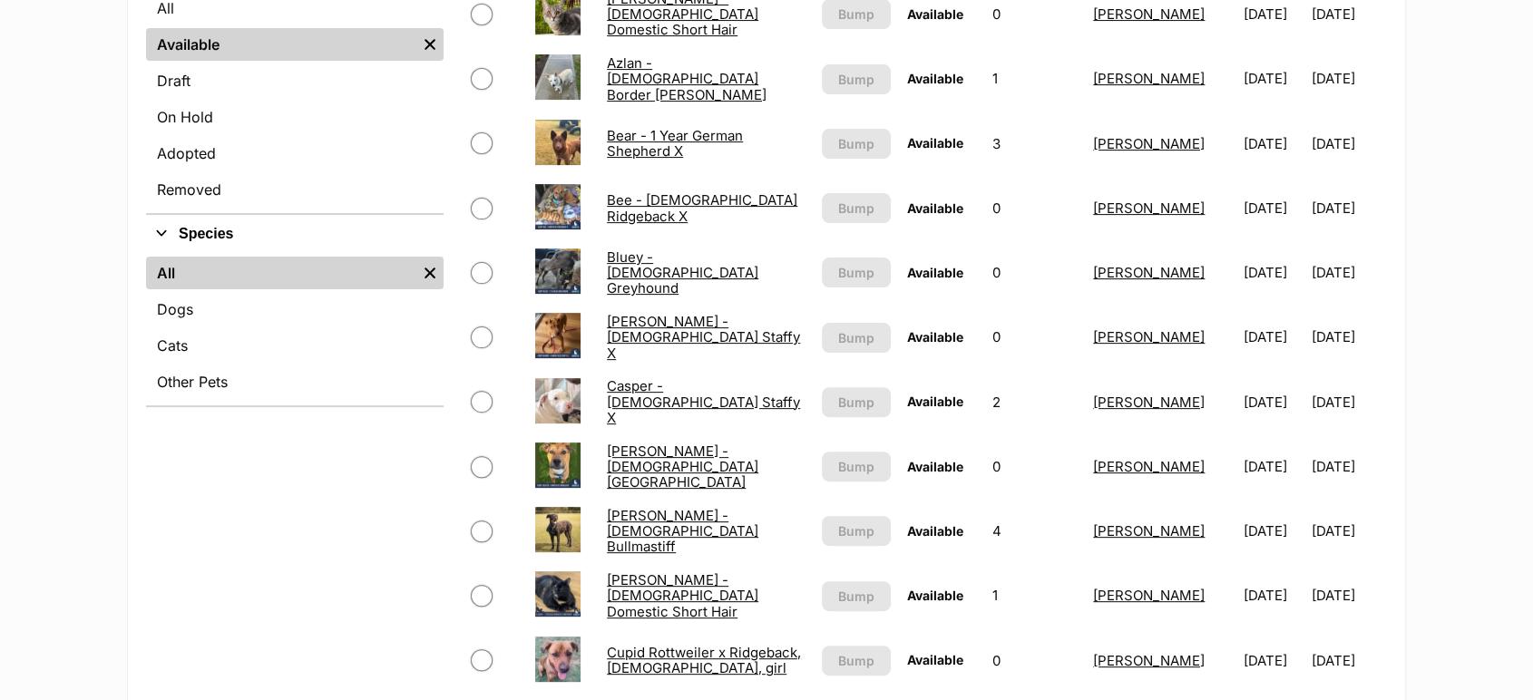
scroll to position [503, 0]
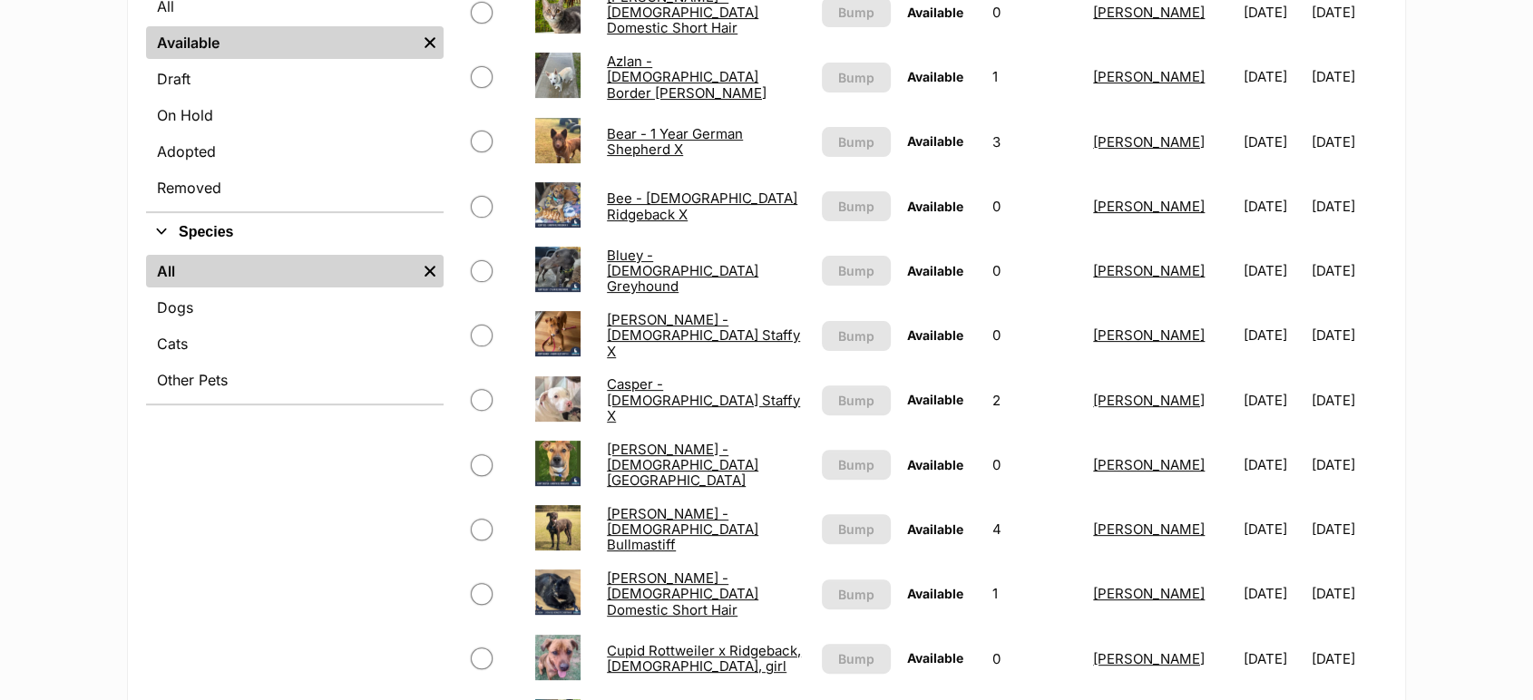
click at [718, 270] on link "Bluey - 2 Year Old Greyhound" at bounding box center [682, 271] width 151 height 49
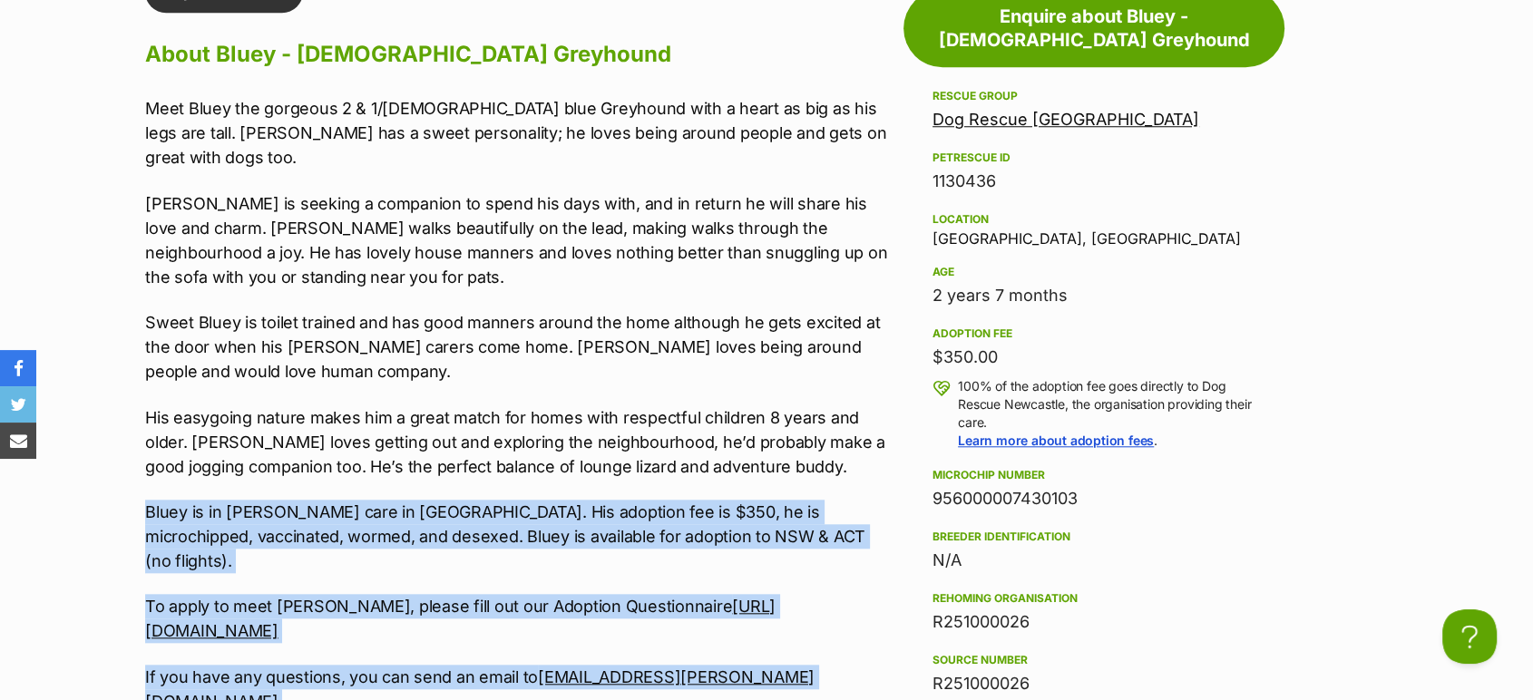
drag, startPoint x: 739, startPoint y: 659, endPoint x: 142, endPoint y: 472, distance: 625.7
click at [142, 472] on div "Upload Videos About Bluey - 2 Year Old Greyhound Meet Bluey the gorgeous 2 & 1/…" at bounding box center [510, 662] width 767 height 1383
copy div "Bluey is in foster care in Cooranbong NSW. His adoption fee is $350, he is micr…"
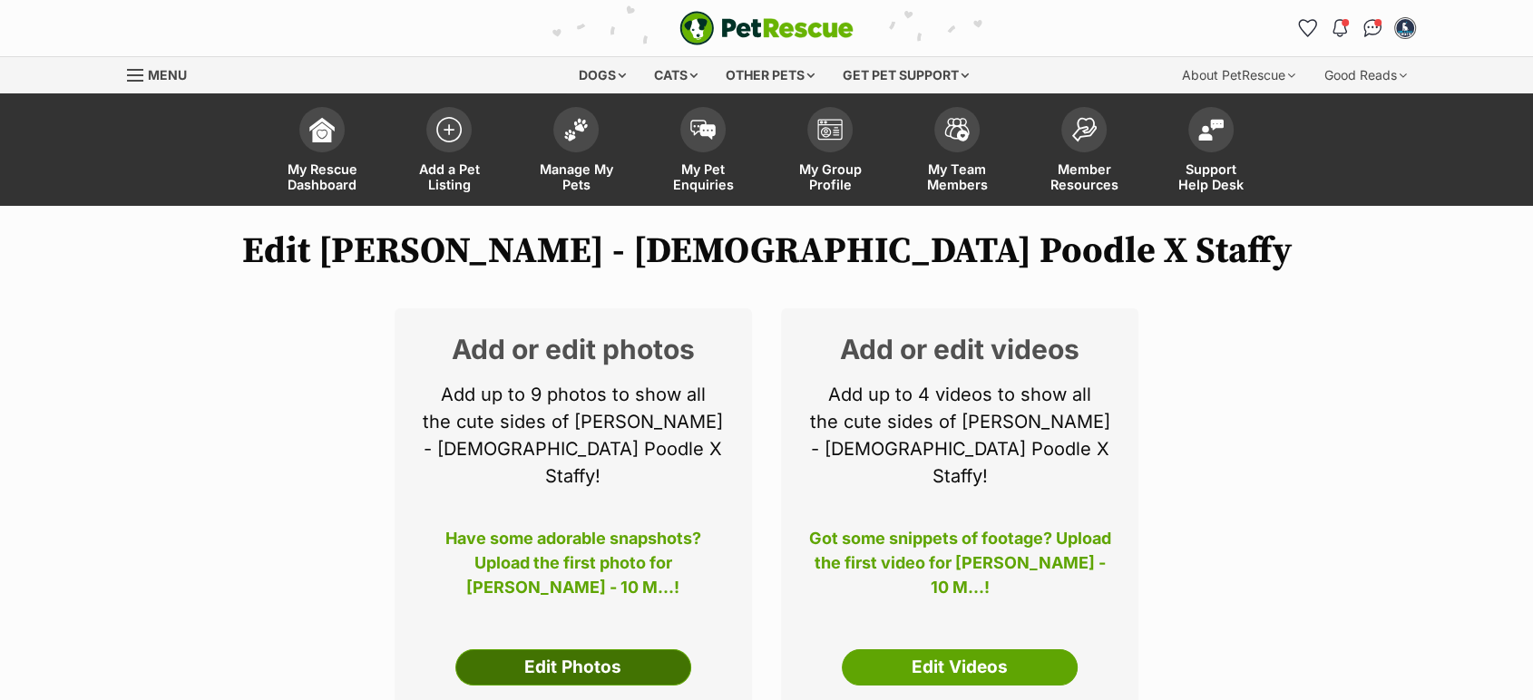
click at [601, 650] on link "Edit Photos" at bounding box center [573, 668] width 236 height 36
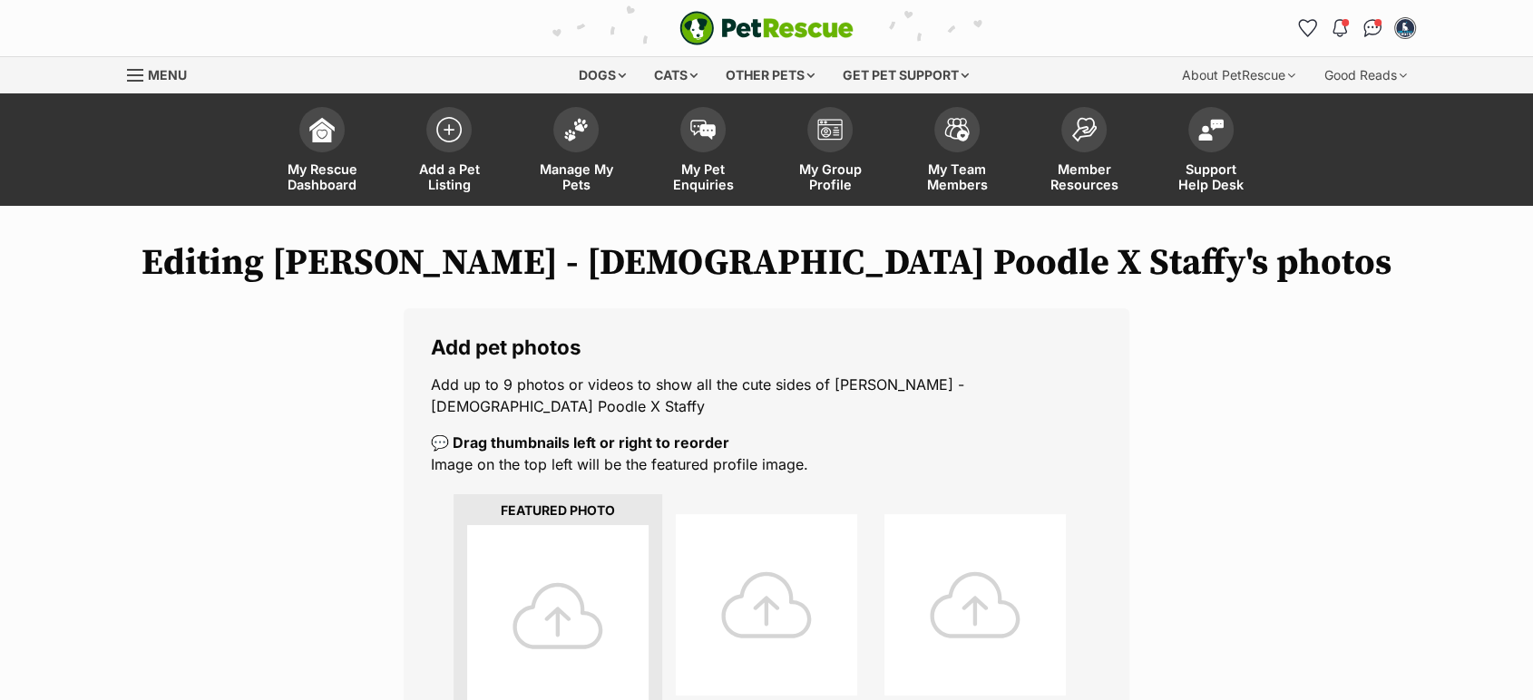
click at [561, 598] on div at bounding box center [557, 615] width 181 height 181
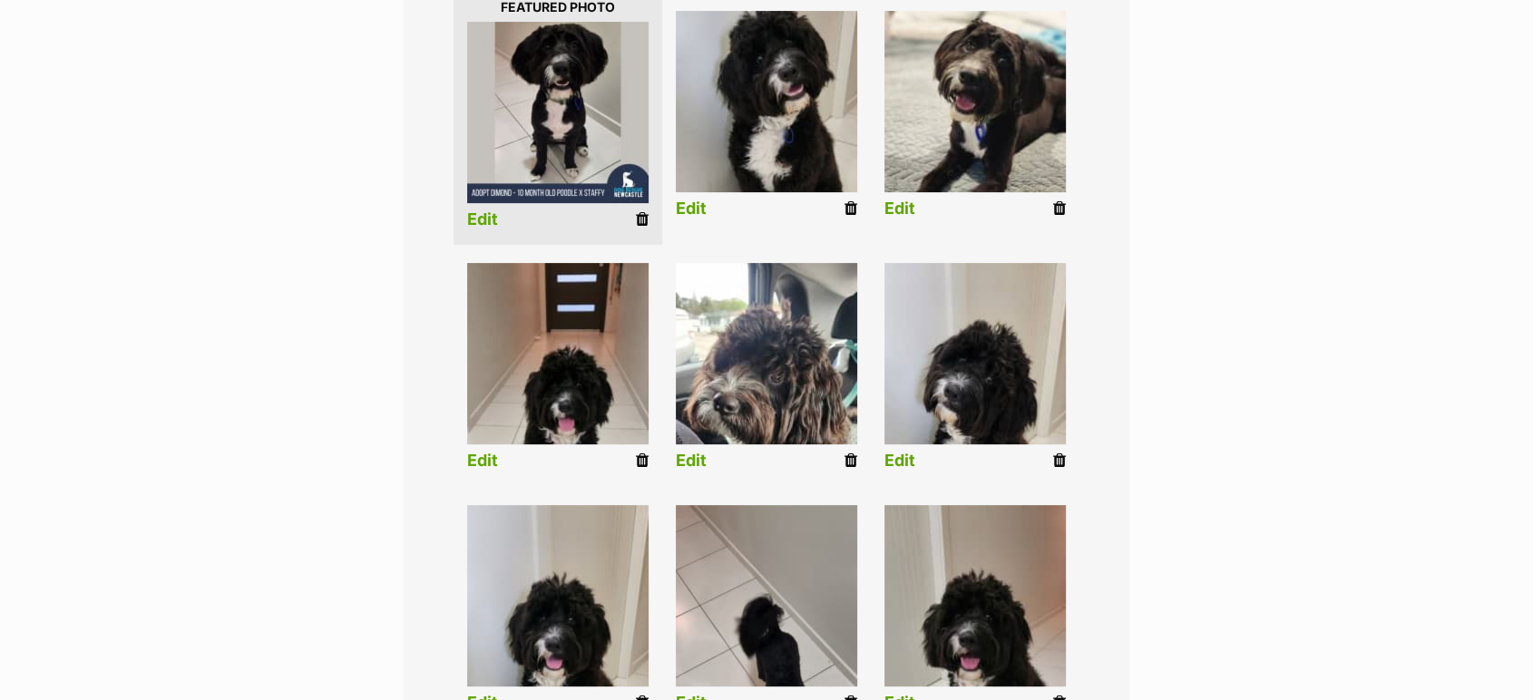
scroll to position [604, 0]
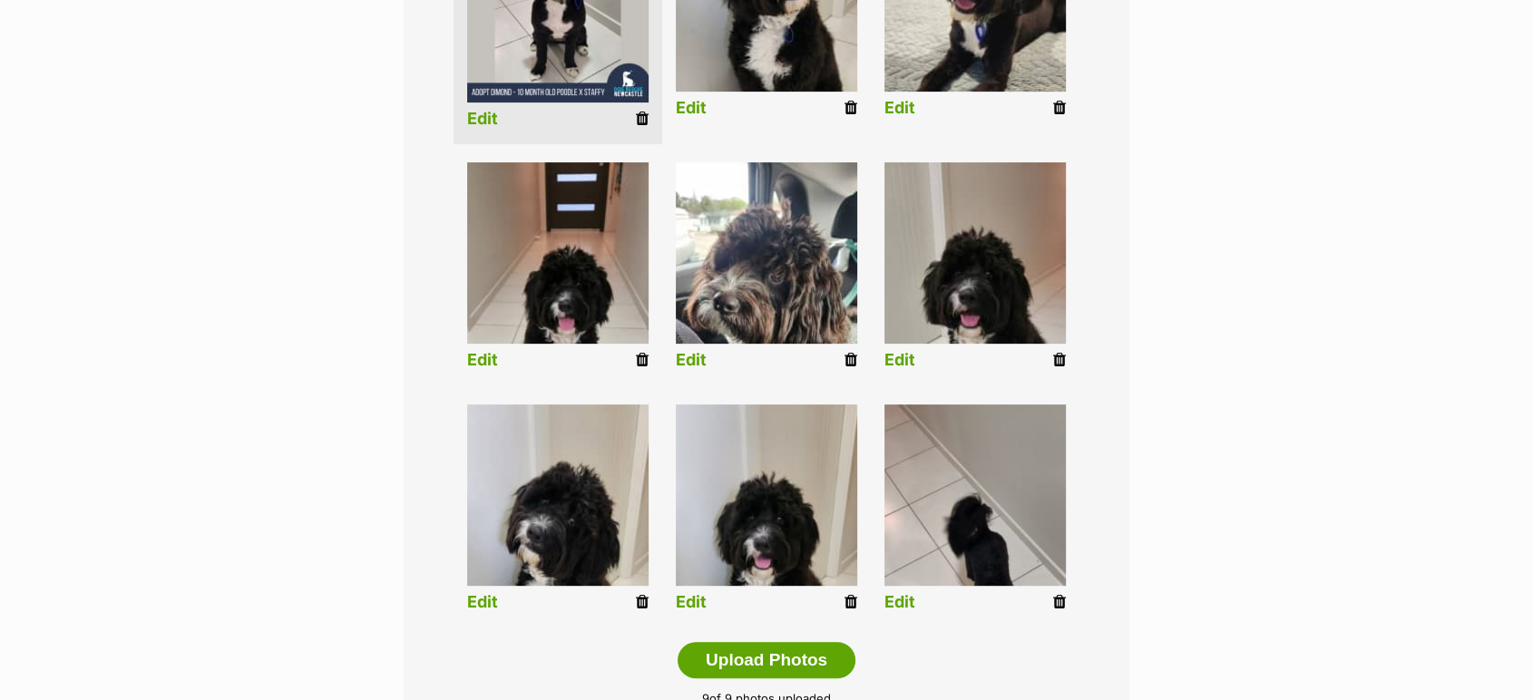
click at [845, 594] on icon at bounding box center [851, 602] width 13 height 16
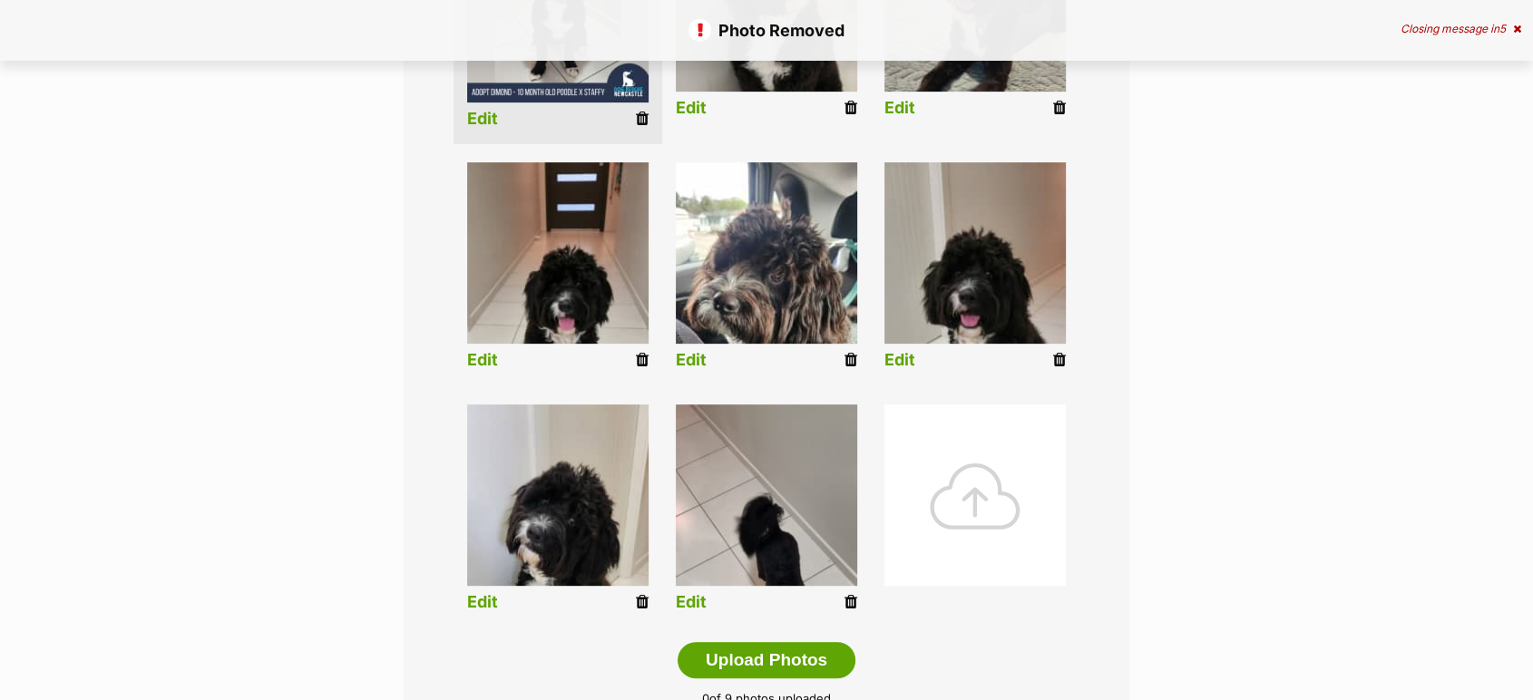
scroll to position [604, 0]
click at [977, 477] on div at bounding box center [974, 495] width 181 height 181
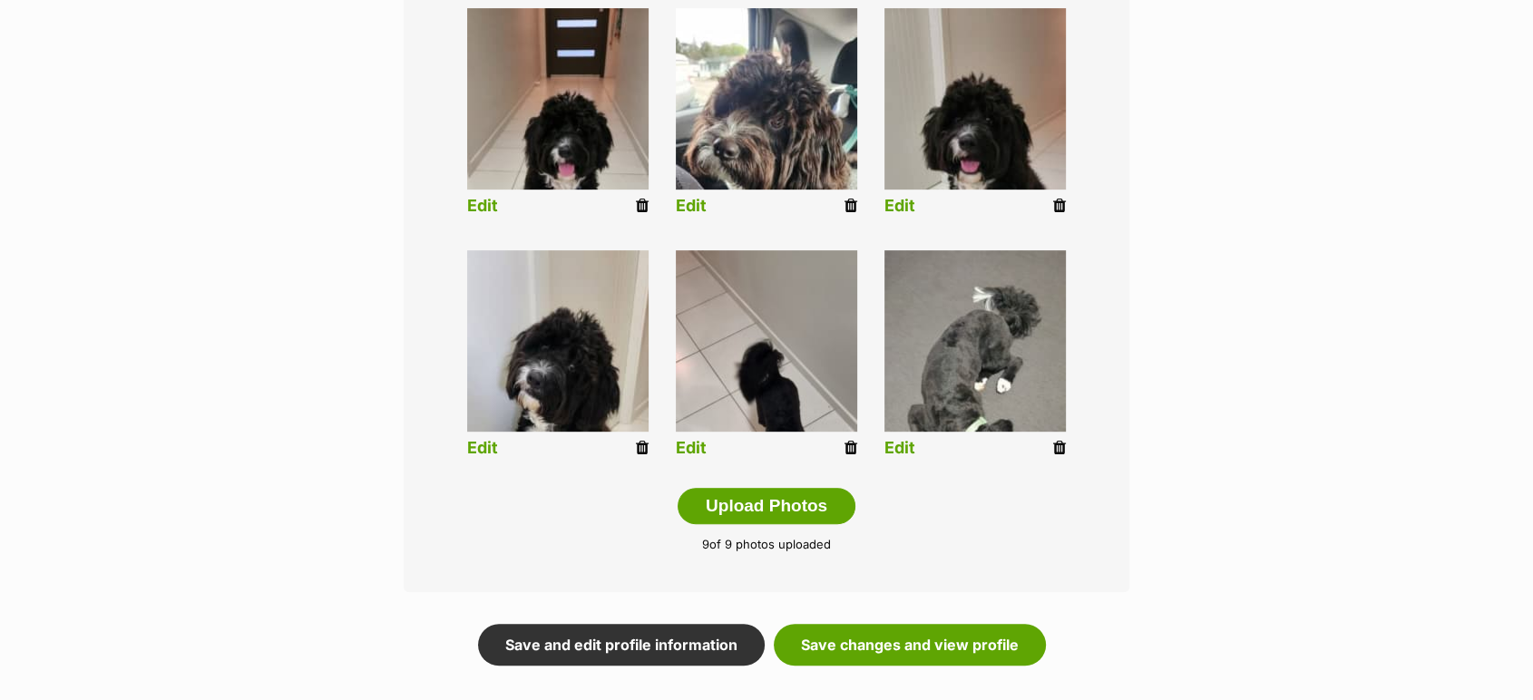
scroll to position [1109, 0]
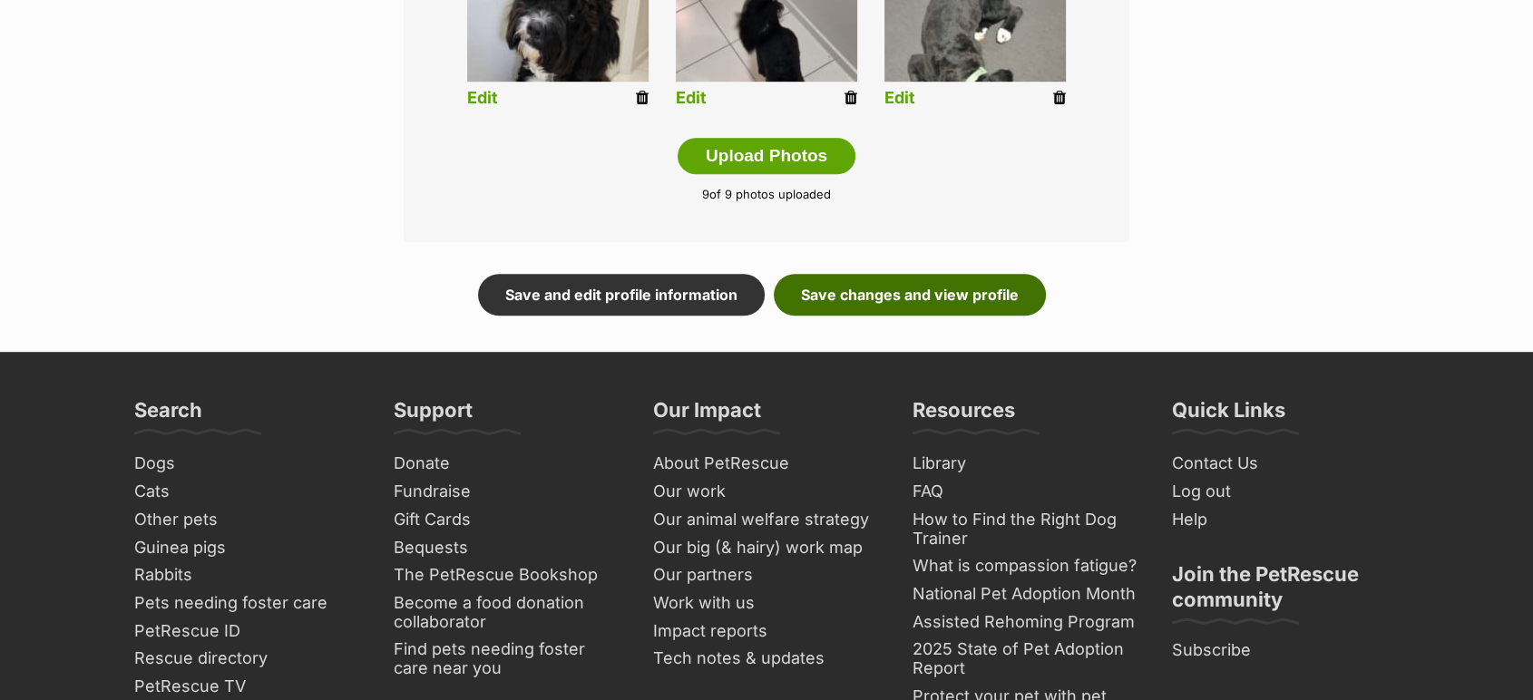
click at [963, 276] on link "Save changes and view profile" at bounding box center [910, 295] width 272 height 42
